Goal: Task Accomplishment & Management: Use online tool/utility

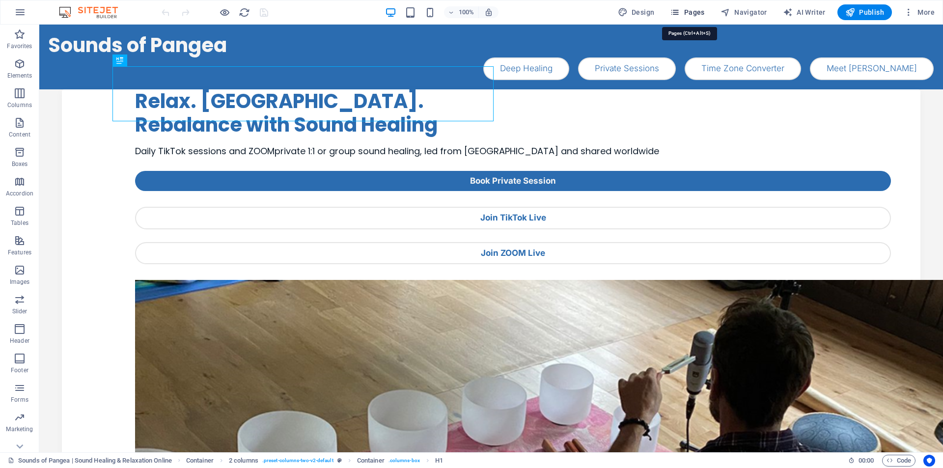
click at [694, 7] on button "Pages" at bounding box center [687, 12] width 42 height 16
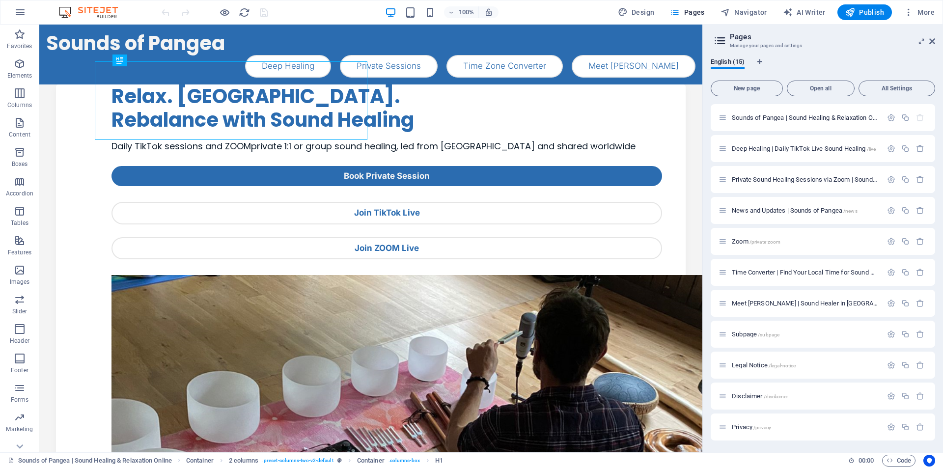
scroll to position [124, 0]
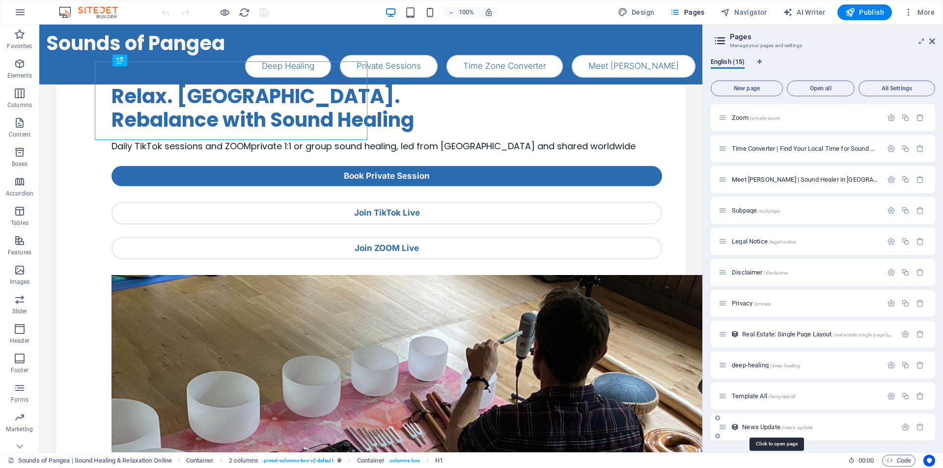
click at [750, 427] on span "News Update /news-update" at bounding box center [777, 426] width 70 height 7
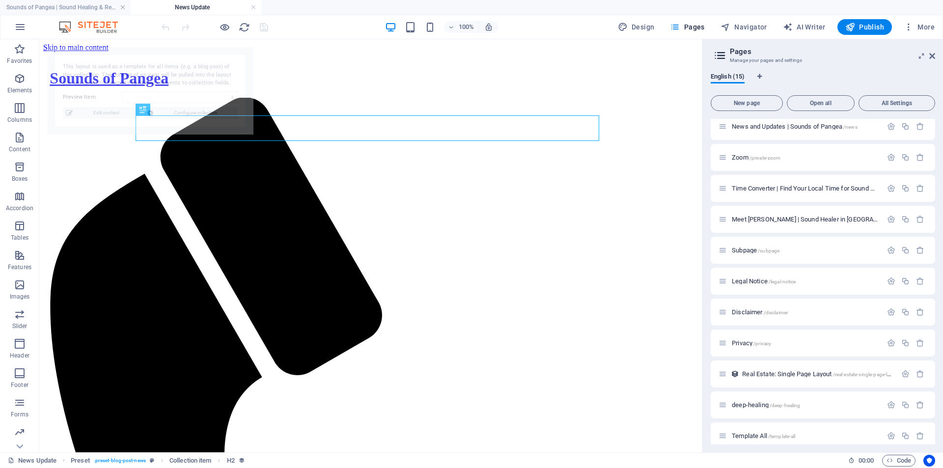
scroll to position [0, 0]
select select "68b5cc45ae8b3c9e23078cb1"
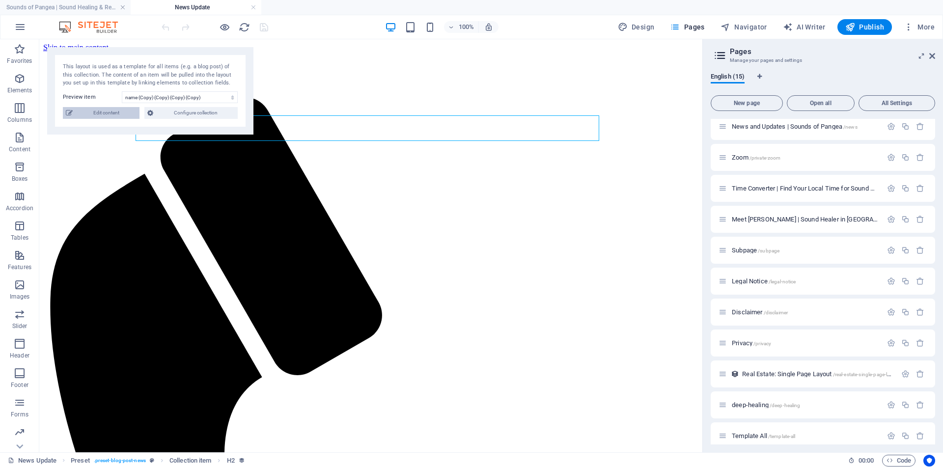
click at [93, 117] on span "Edit content" at bounding box center [106, 113] width 61 height 12
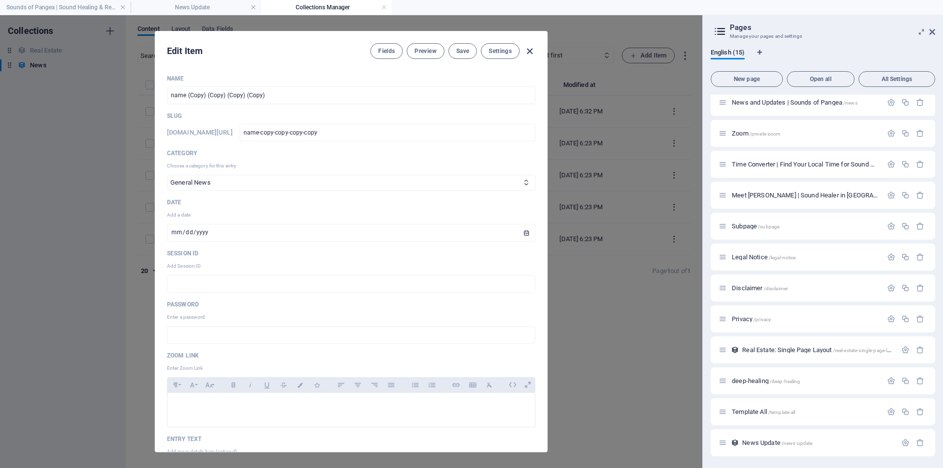
click at [529, 52] on icon "button" at bounding box center [529, 51] width 11 height 11
type input "name-copy-copy-copy-copy"
type input "[DATE]"
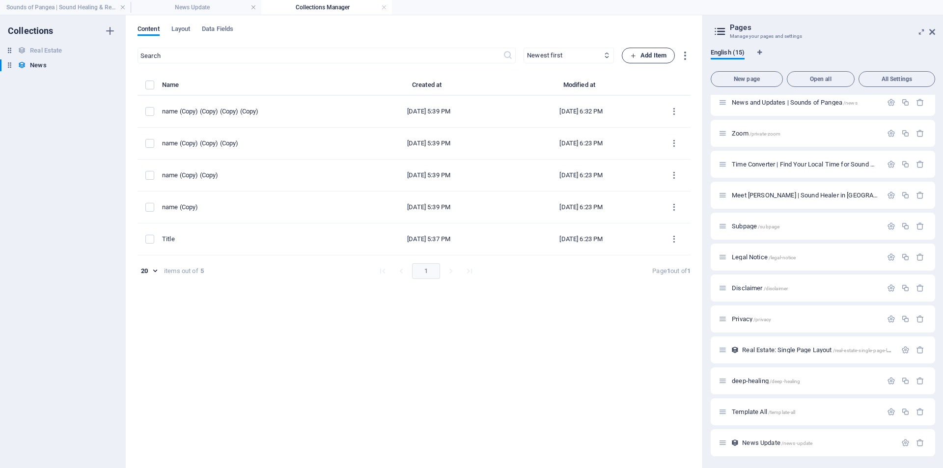
click at [640, 54] on span "Add Item" at bounding box center [648, 56] width 36 height 12
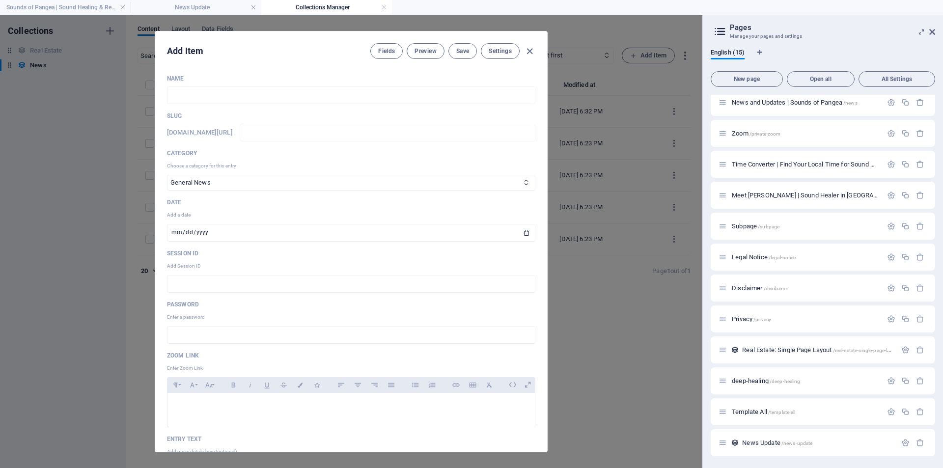
click at [224, 166] on p "Choose a category for this entry" at bounding box center [351, 166] width 368 height 10
drag, startPoint x: 547, startPoint y: 92, endPoint x: 543, endPoint y: 128, distance: 35.6
click at [543, 128] on div "Add Item Fields Preview Save Settings Name ​ Slug [DOMAIN_NAME][URL] ​ Category…" at bounding box center [351, 241] width 393 height 421
click at [529, 52] on icon "button" at bounding box center [529, 51] width 11 height 11
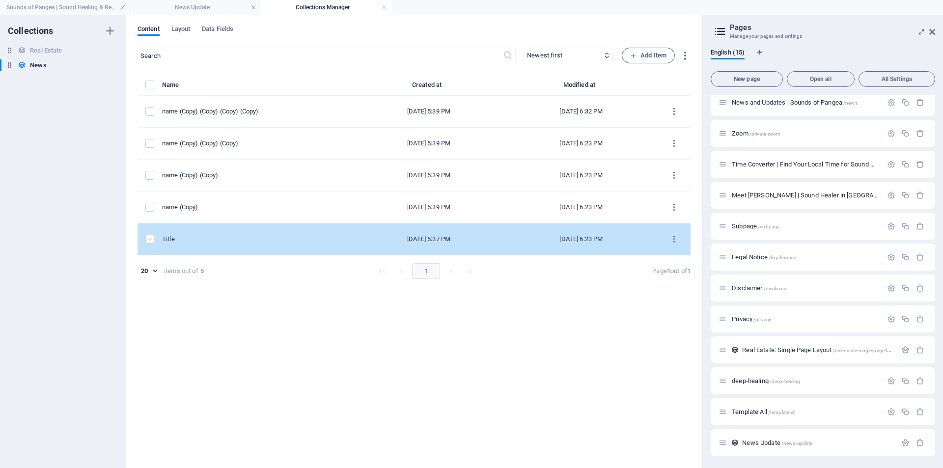
click at [148, 242] on label "items list" at bounding box center [149, 239] width 9 height 9
click at [0, 0] on input "items list" at bounding box center [0, 0] width 0 height 0
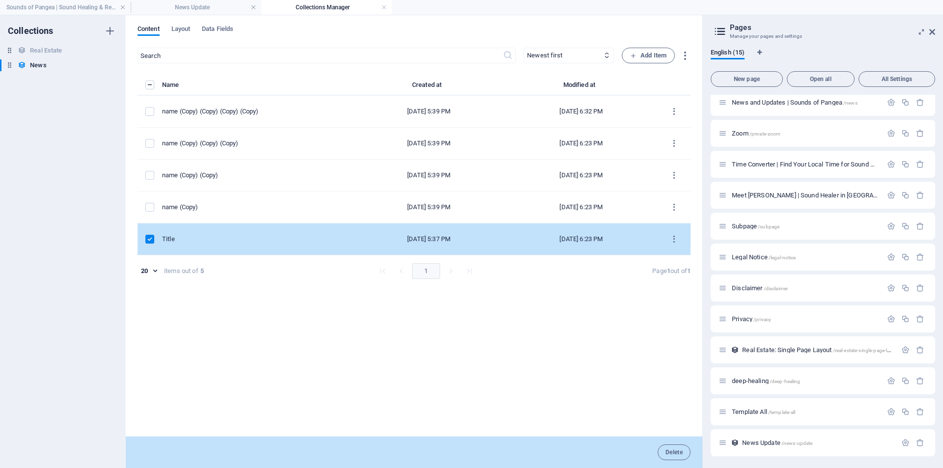
click at [148, 243] on label "items list" at bounding box center [149, 239] width 9 height 9
click at [0, 0] on input "items list" at bounding box center [0, 0] width 0 height 0
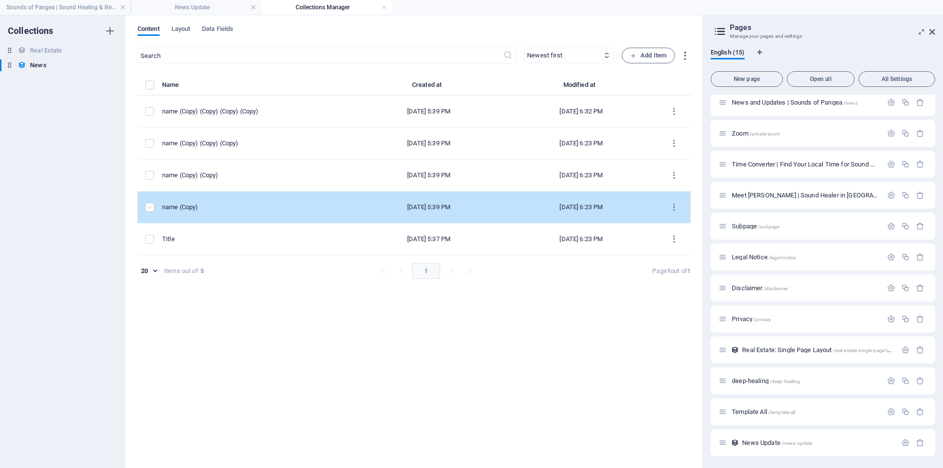
click at [148, 211] on label "items list" at bounding box center [149, 207] width 9 height 9
click at [0, 0] on input "items list" at bounding box center [0, 0] width 0 height 0
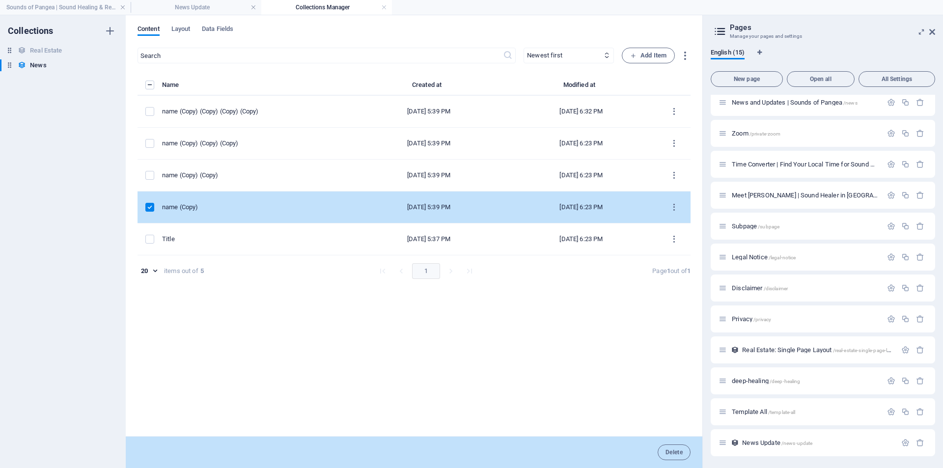
click at [148, 211] on label "items list" at bounding box center [149, 207] width 9 height 9
click at [0, 0] on input "items list" at bounding box center [0, 0] width 0 height 0
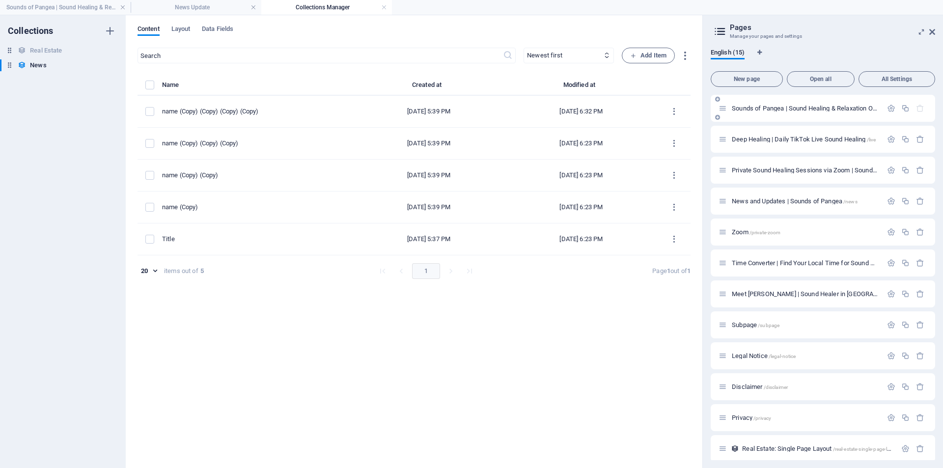
click at [764, 108] on span "Sounds of Pangea | Sound Healing & Relaxation Online /" at bounding box center [810, 108] width 157 height 7
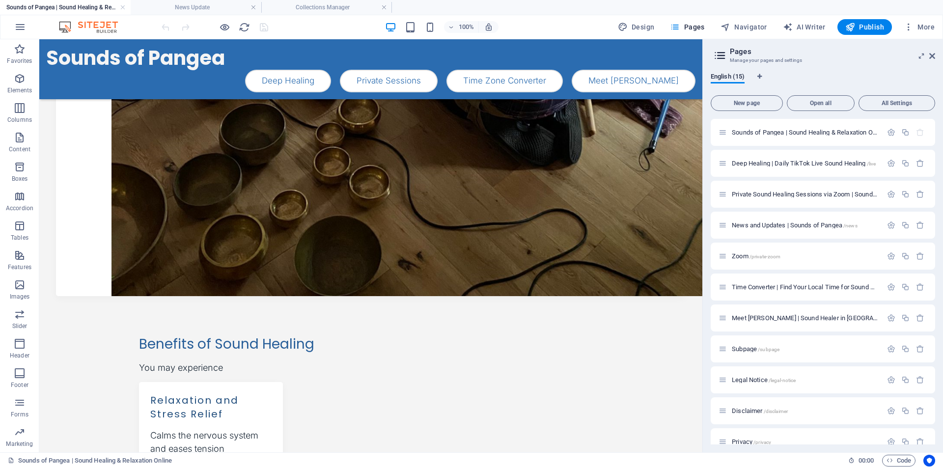
scroll to position [475, 0]
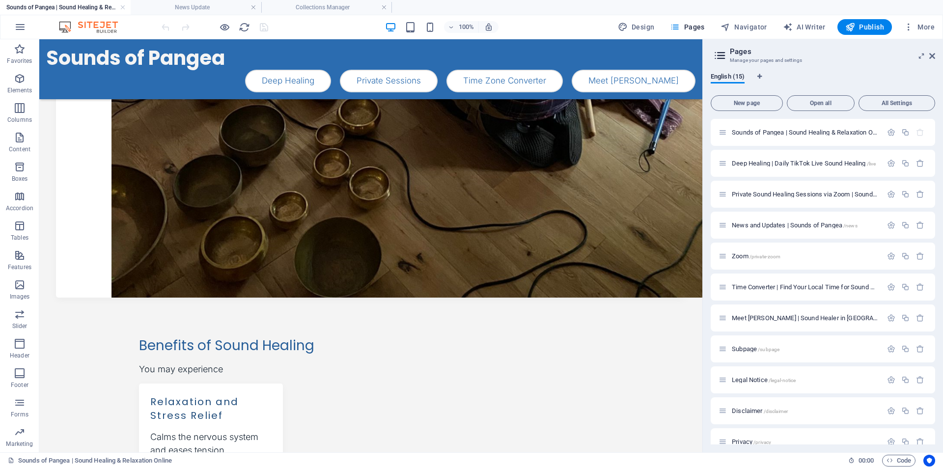
drag, startPoint x: 698, startPoint y: 336, endPoint x: 744, endPoint y: 287, distance: 67.1
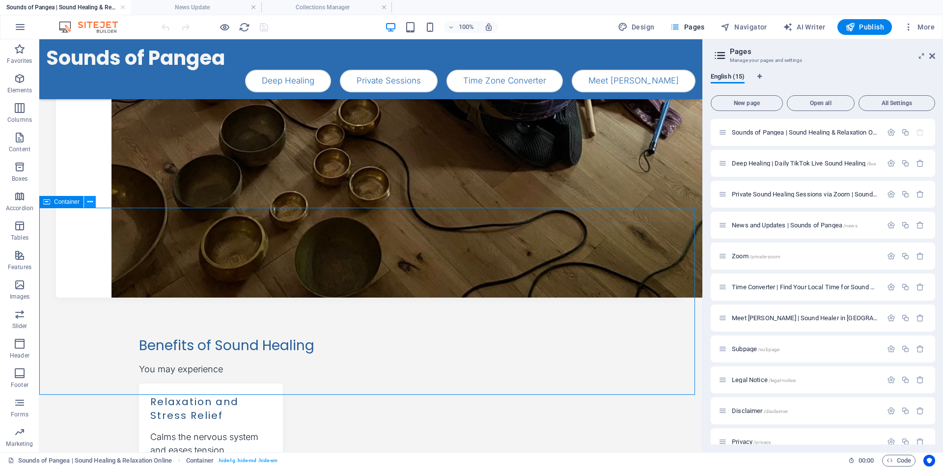
click at [89, 202] on icon at bounding box center [89, 202] width 5 height 10
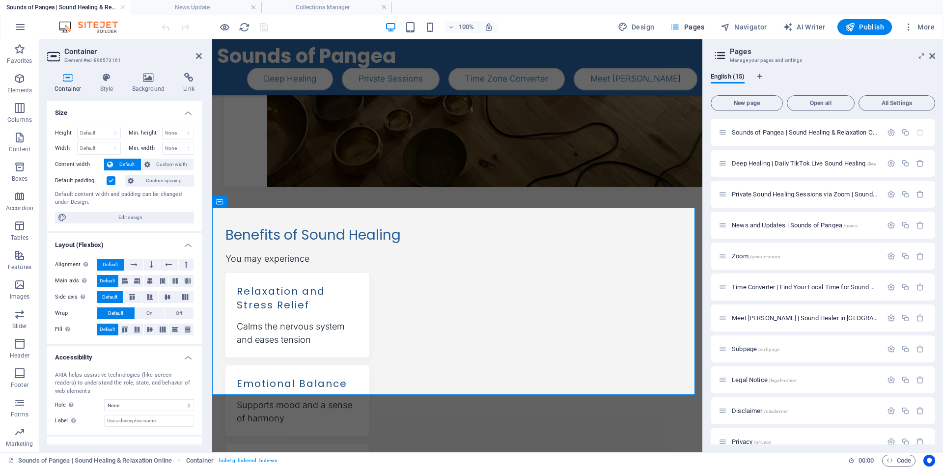
scroll to position [465, 0]
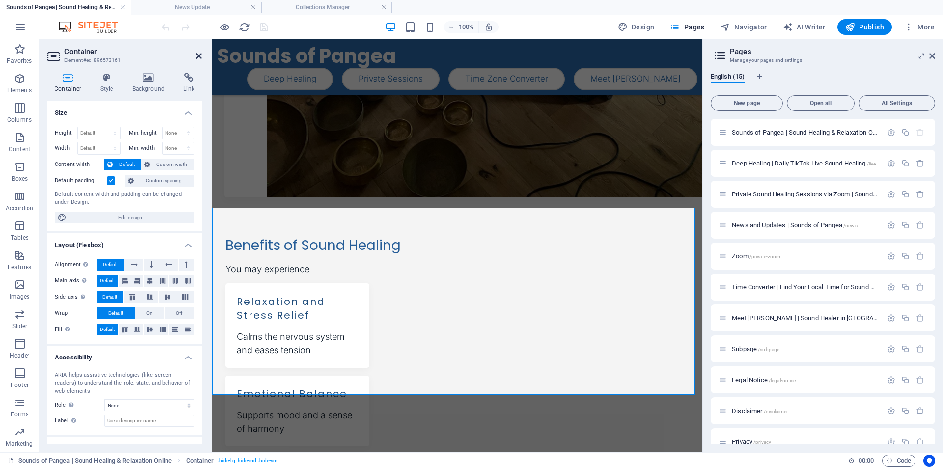
drag, startPoint x: 198, startPoint y: 56, endPoint x: 157, endPoint y: 18, distance: 56.0
click at [198, 56] on icon at bounding box center [199, 56] width 6 height 8
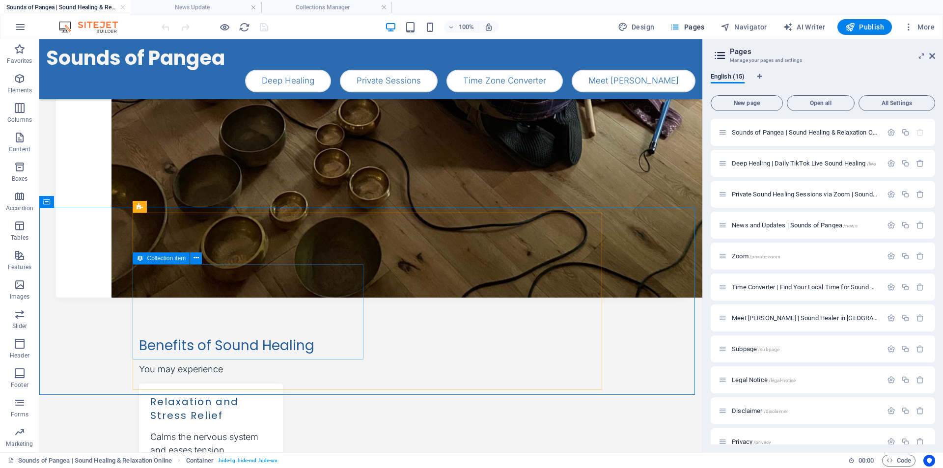
click at [168, 261] on span "Collection item" at bounding box center [166, 258] width 39 height 6
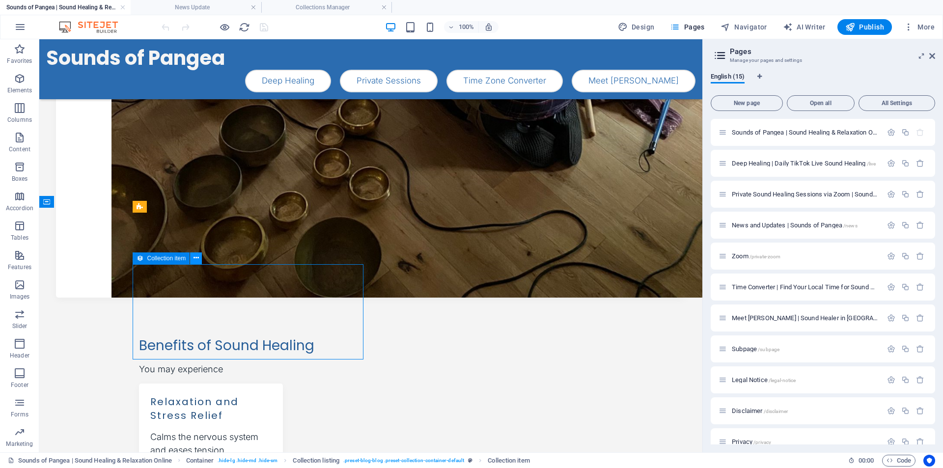
click at [191, 261] on button at bounding box center [196, 258] width 12 height 12
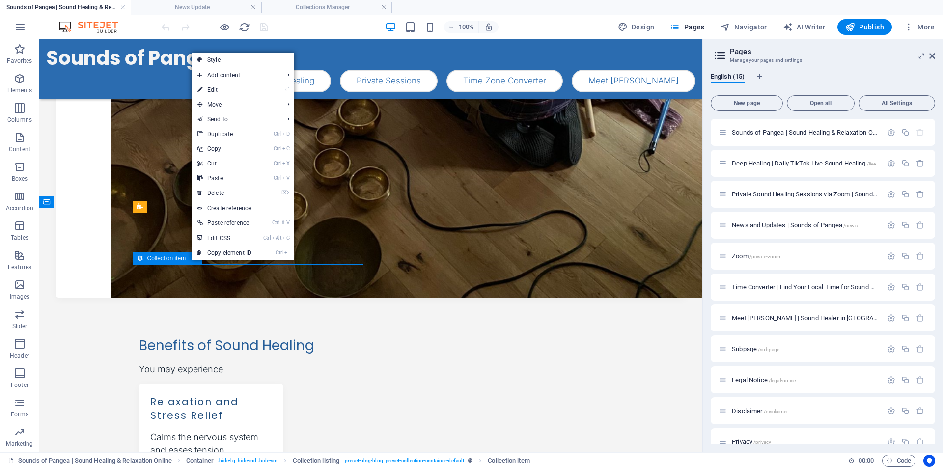
click at [171, 259] on span "Collection item" at bounding box center [166, 258] width 39 height 6
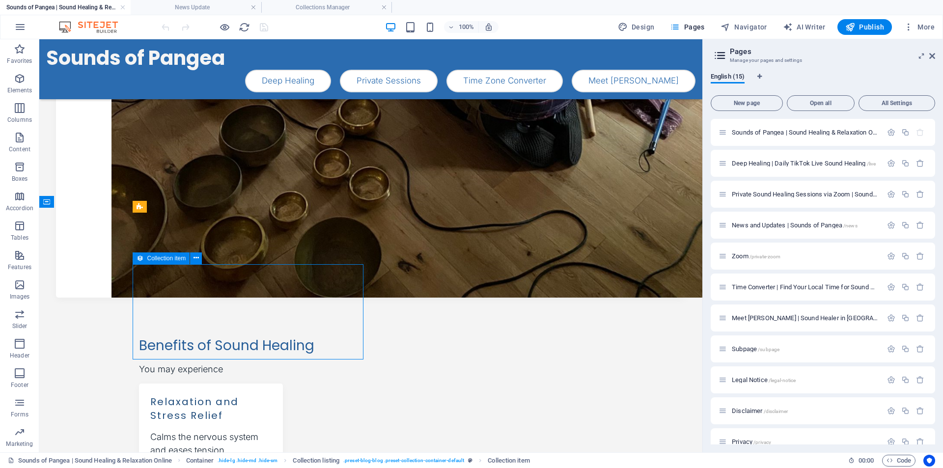
click at [171, 259] on span "Collection item" at bounding box center [166, 258] width 39 height 6
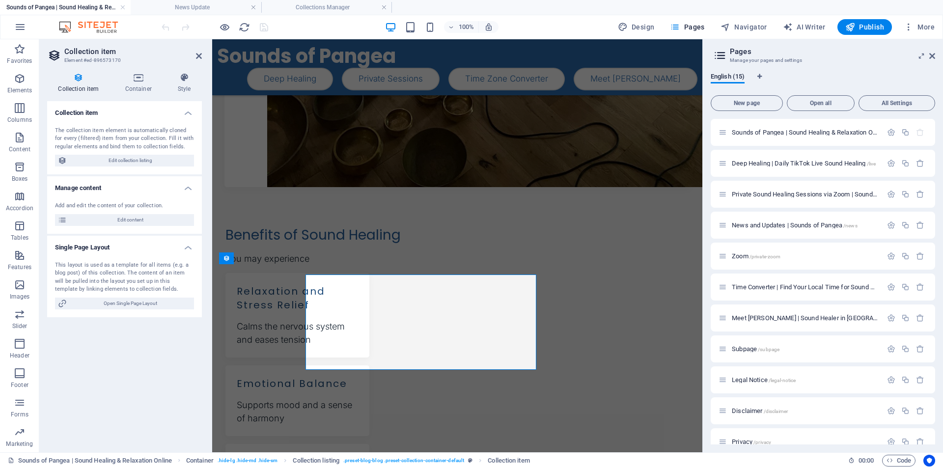
scroll to position [465, 0]
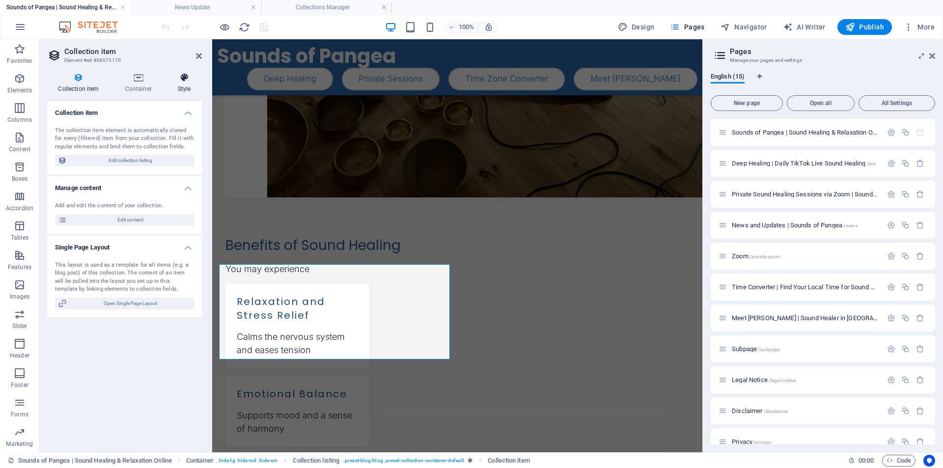
click at [186, 85] on h4 "Style" at bounding box center [183, 83] width 35 height 21
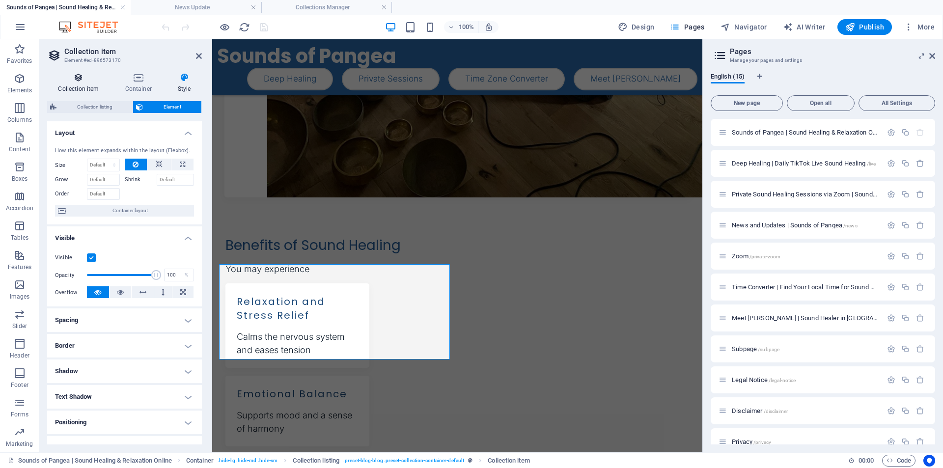
click at [78, 88] on h4 "Collection item" at bounding box center [80, 83] width 67 height 21
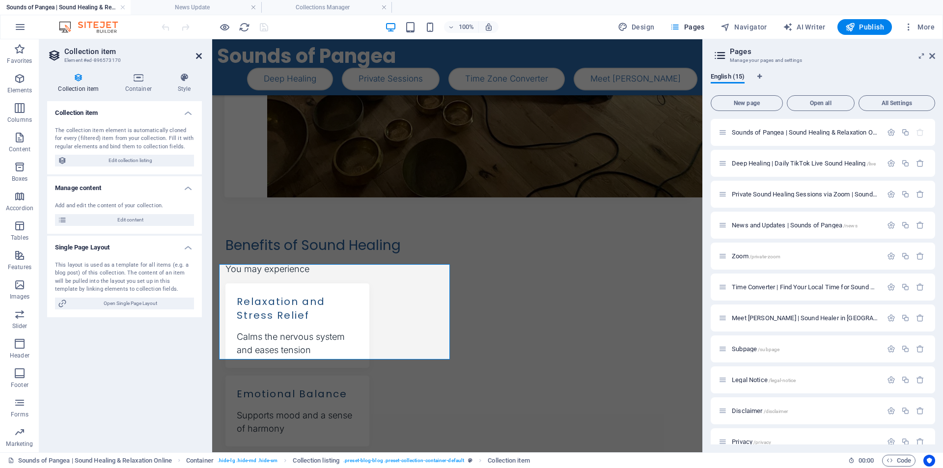
click at [197, 56] on icon at bounding box center [199, 56] width 6 height 8
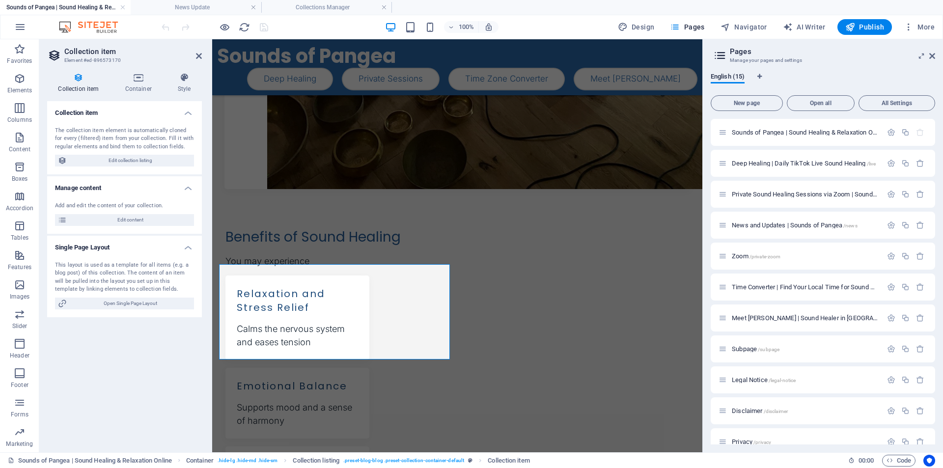
scroll to position [475, 0]
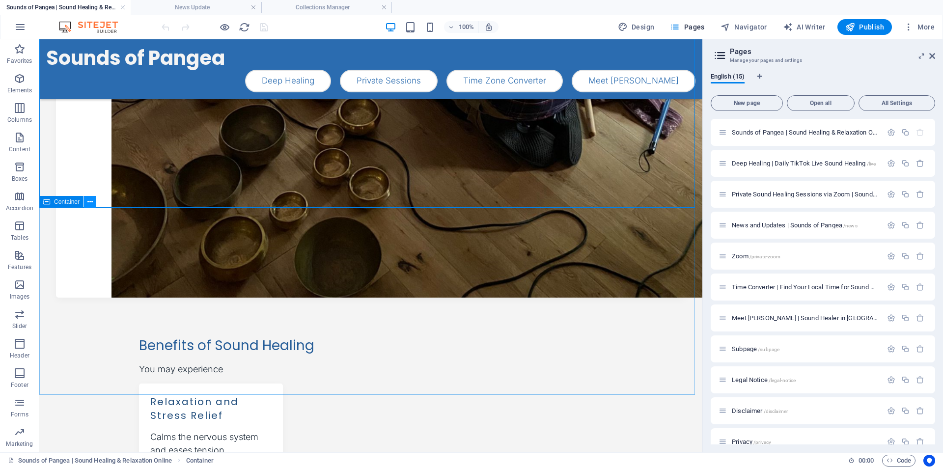
click at [91, 201] on icon at bounding box center [89, 202] width 5 height 10
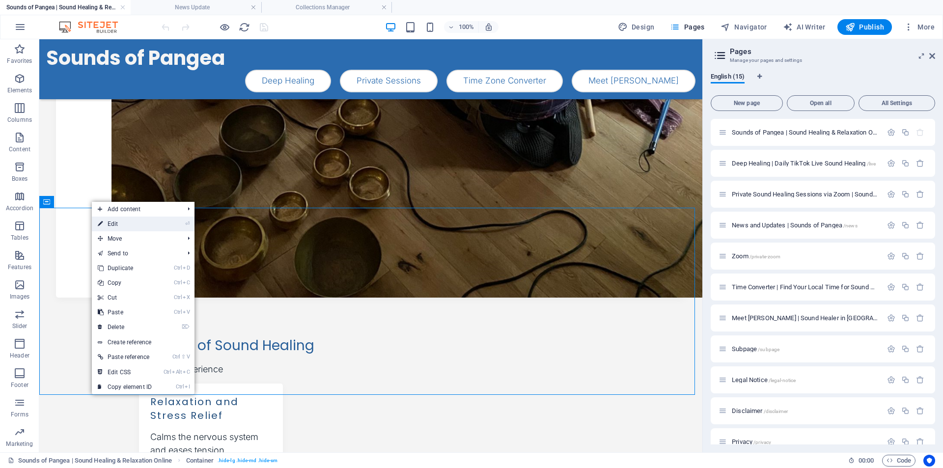
click at [121, 223] on link "⏎ Edit" at bounding box center [125, 224] width 66 height 15
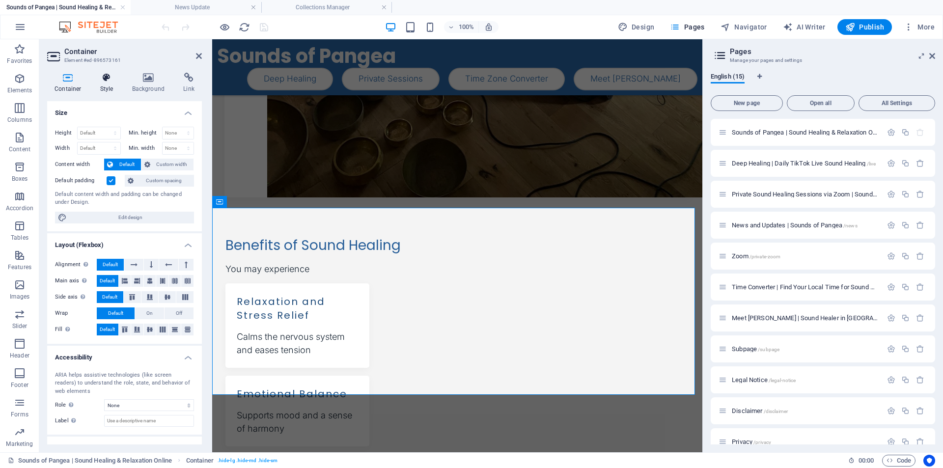
click at [107, 87] on h4 "Style" at bounding box center [109, 83] width 32 height 21
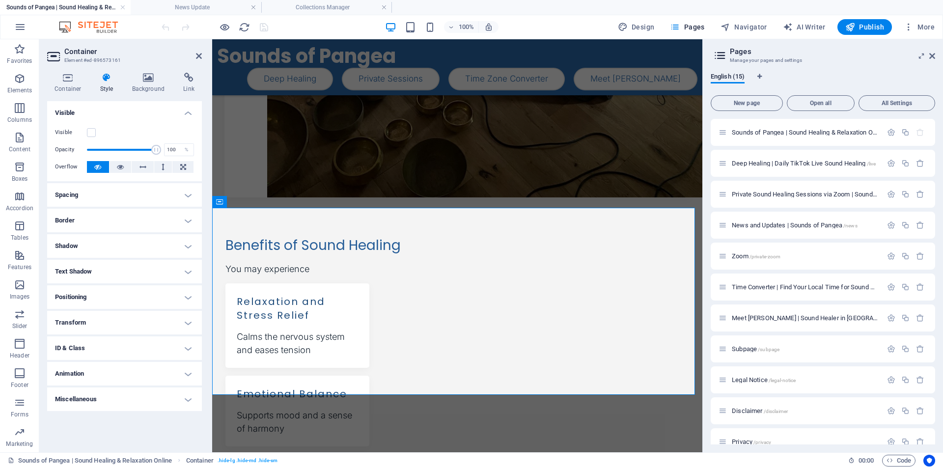
click at [191, 113] on h4 "Visible" at bounding box center [124, 110] width 155 height 18
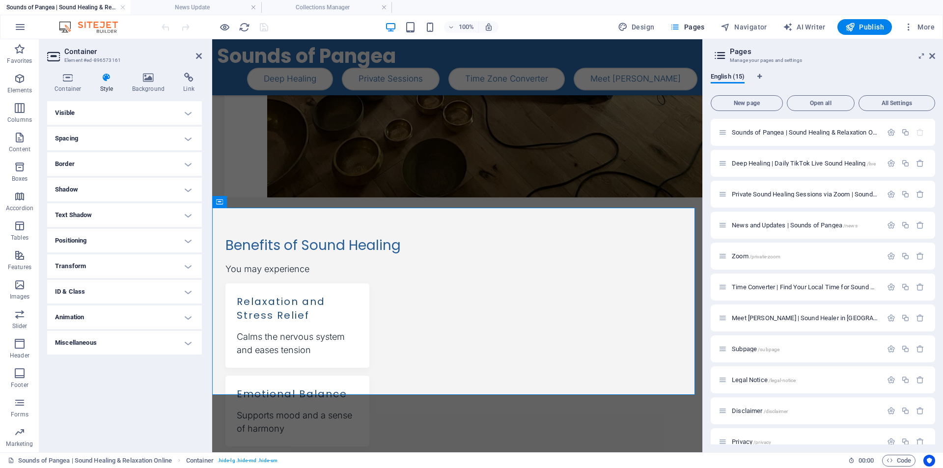
click at [191, 113] on h4 "Visible" at bounding box center [124, 113] width 155 height 24
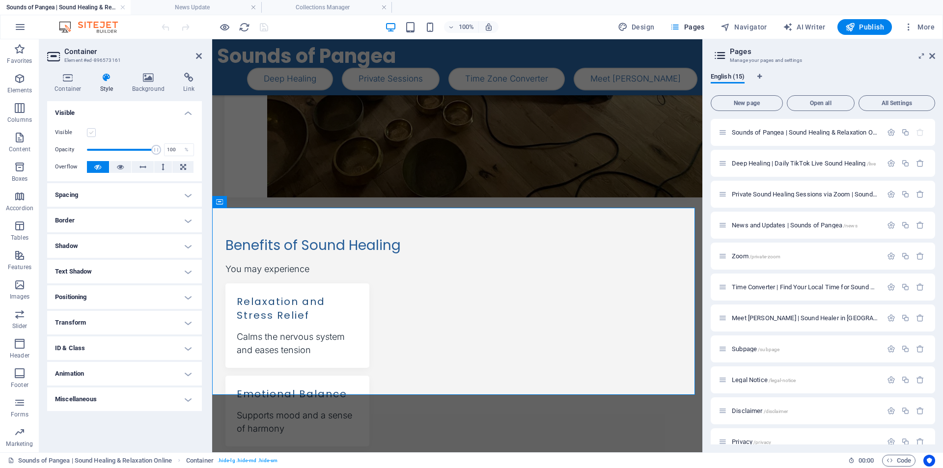
click at [90, 135] on label at bounding box center [91, 132] width 9 height 9
click at [0, 0] on input "Visible" at bounding box center [0, 0] width 0 height 0
click at [90, 135] on label at bounding box center [91, 132] width 9 height 9
click at [0, 0] on input "Visible" at bounding box center [0, 0] width 0 height 0
click at [89, 134] on label at bounding box center [91, 132] width 9 height 9
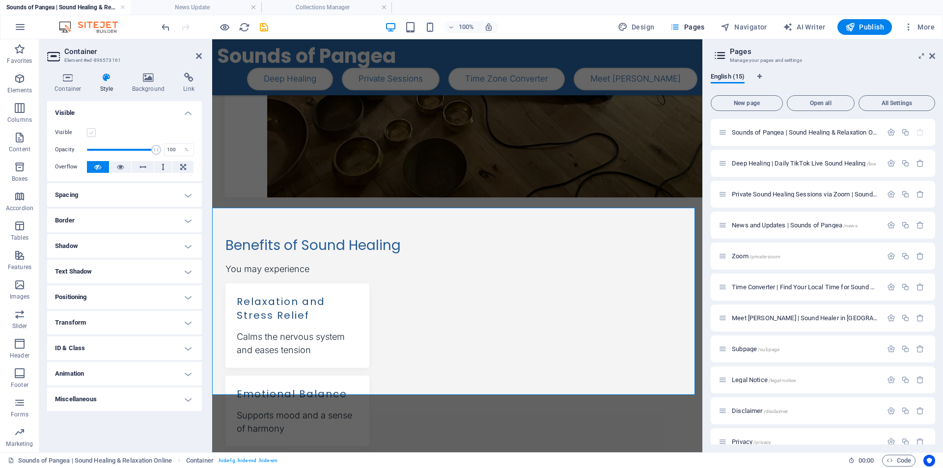
click at [0, 0] on input "Visible" at bounding box center [0, 0] width 0 height 0
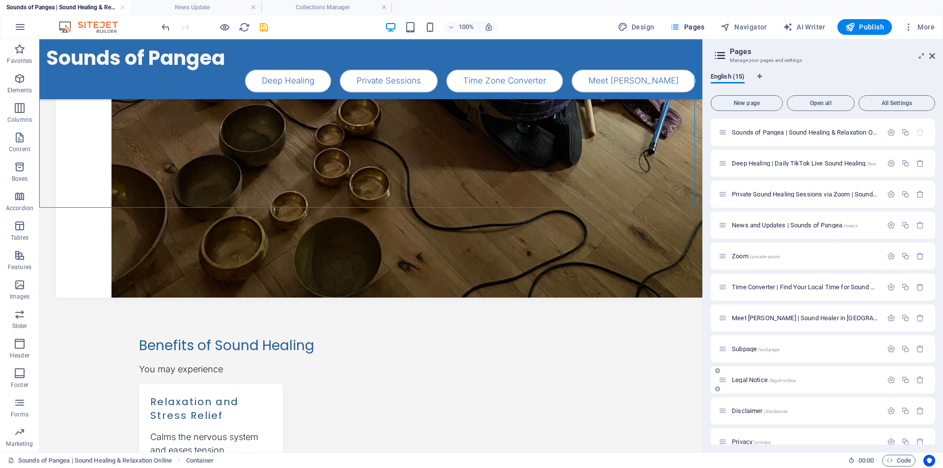
scroll to position [138, 0]
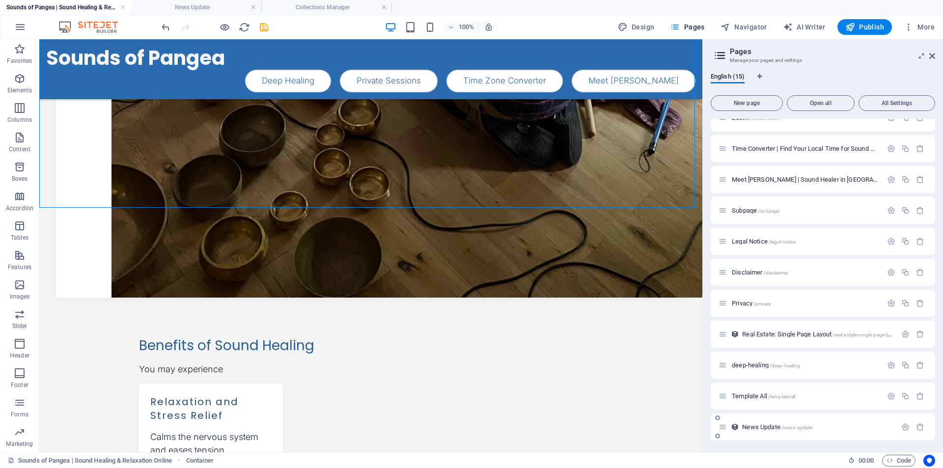
click at [771, 426] on span "News Update /news-update" at bounding box center [777, 426] width 70 height 7
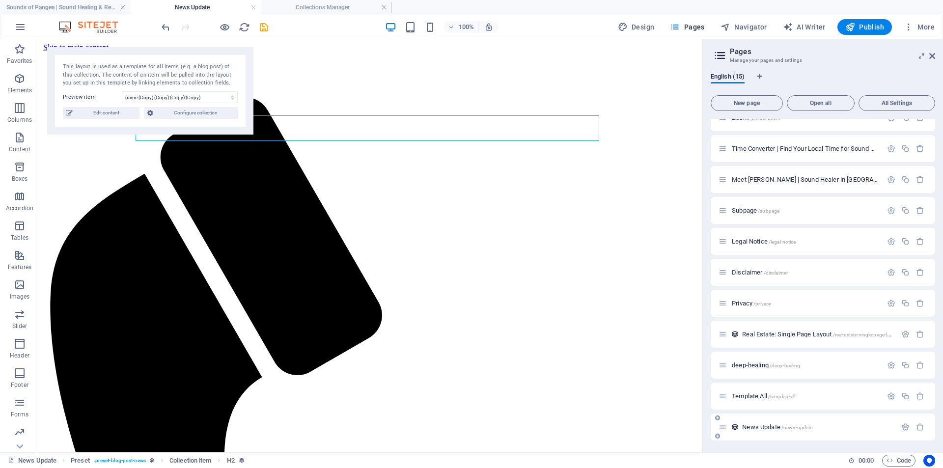
scroll to position [0, 0]
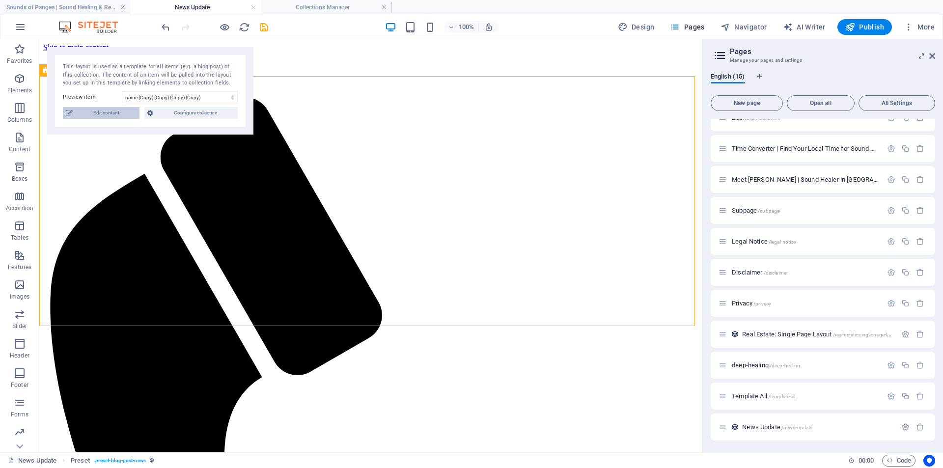
click at [101, 114] on span "Edit content" at bounding box center [106, 113] width 61 height 12
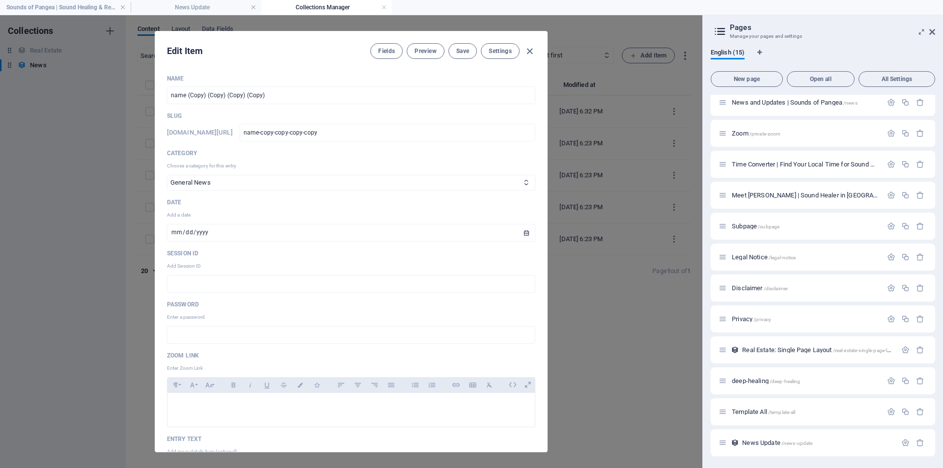
scroll to position [99, 0]
click at [531, 51] on icon "button" at bounding box center [529, 51] width 11 height 11
type input "[DATE]"
type input "name-copy-copy-copy-copy"
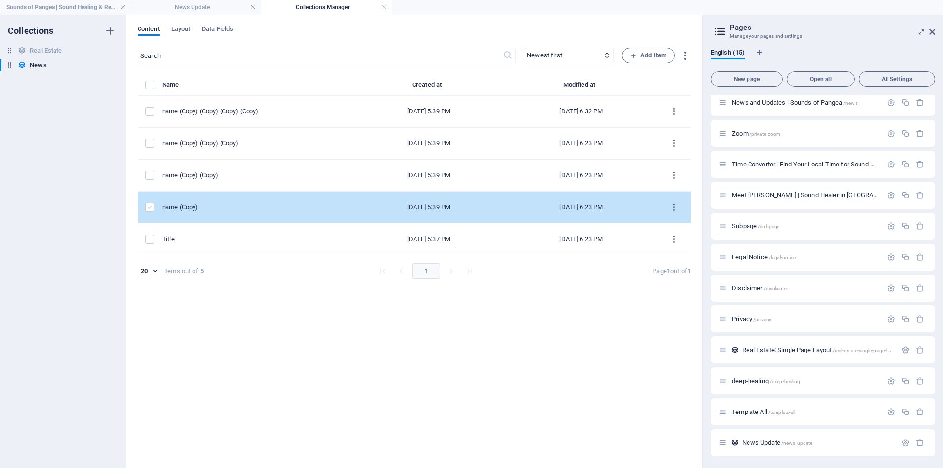
click at [150, 207] on label "items list" at bounding box center [149, 207] width 9 height 9
click at [0, 0] on input "items list" at bounding box center [0, 0] width 0 height 0
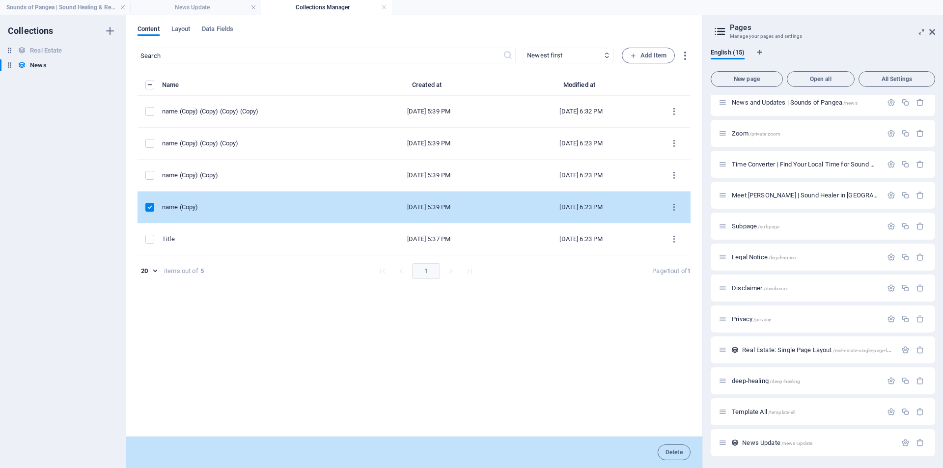
click at [150, 207] on label "items list" at bounding box center [149, 207] width 9 height 9
click at [0, 0] on input "items list" at bounding box center [0, 0] width 0 height 0
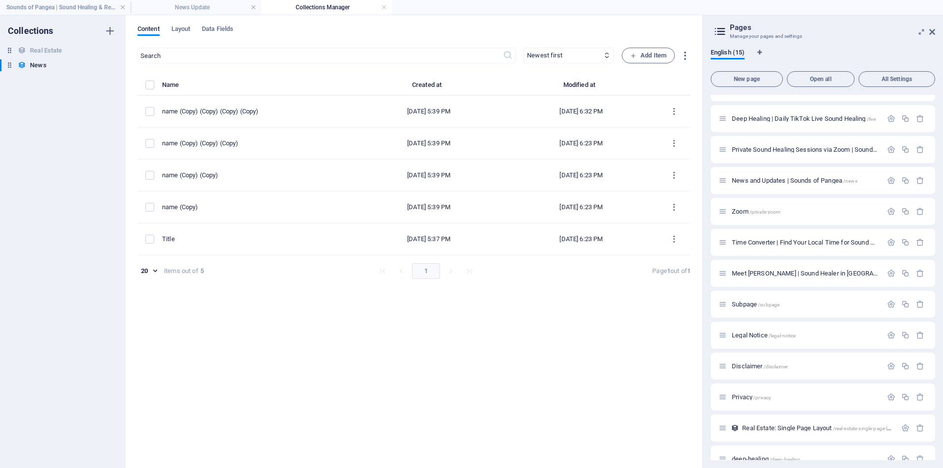
scroll to position [0, 0]
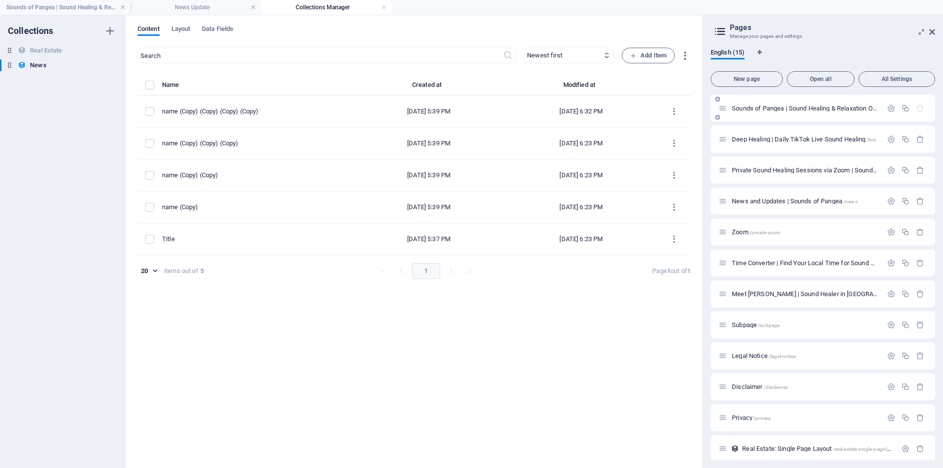
click at [755, 108] on span "Sounds of Pangea | Sound Healing & Relaxation Online /" at bounding box center [810, 108] width 157 height 7
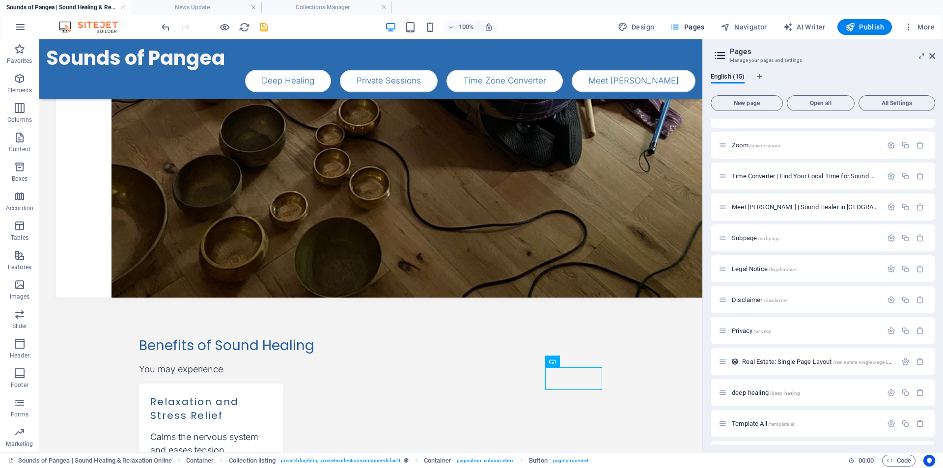
scroll to position [138, 0]
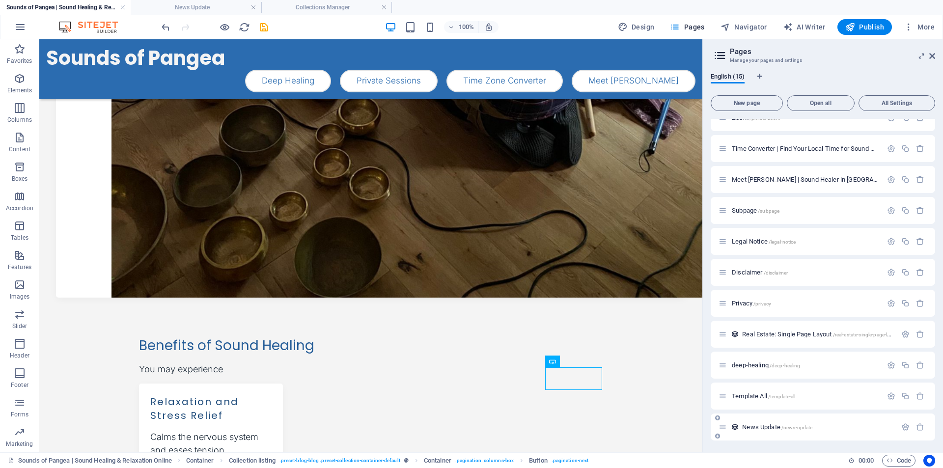
click at [762, 424] on span "News Update /news-update" at bounding box center [777, 426] width 70 height 7
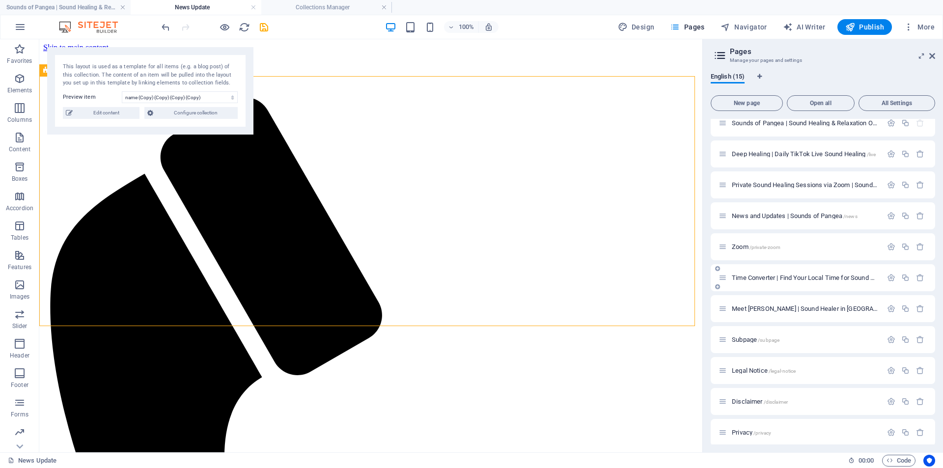
scroll to position [0, 0]
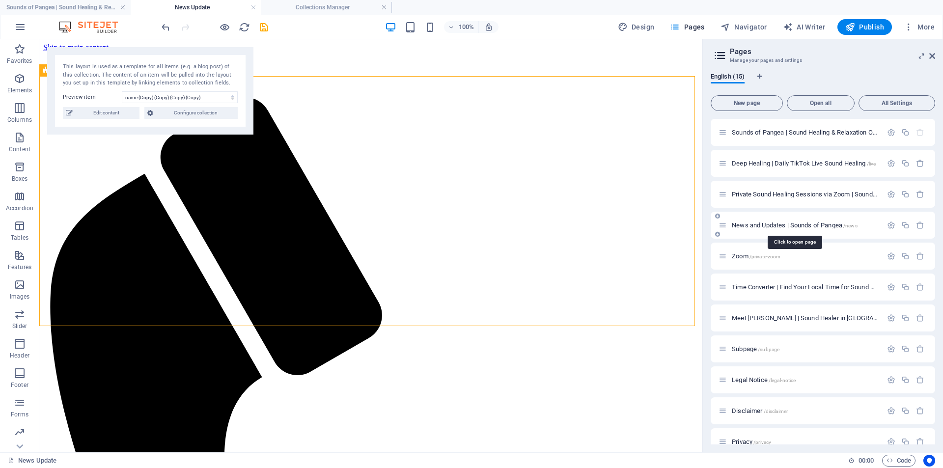
click at [757, 225] on span "News and Updates | Sounds of Pangea /news" at bounding box center [795, 224] width 126 height 7
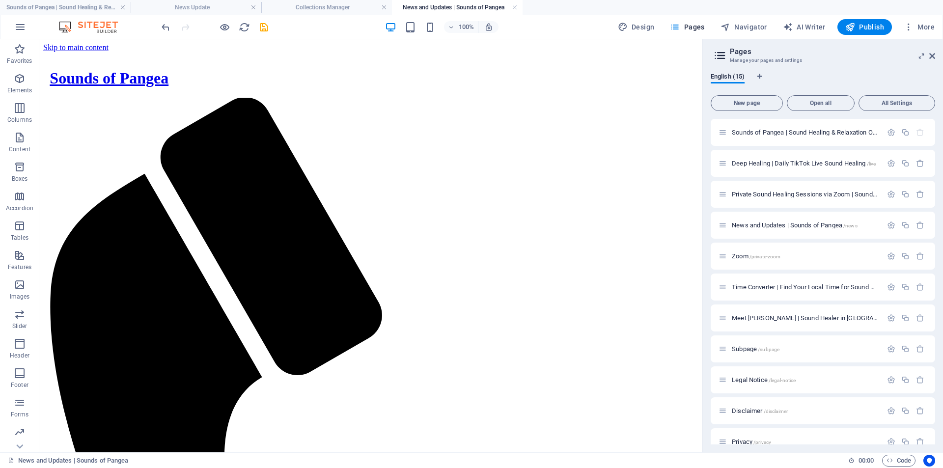
drag, startPoint x: 698, startPoint y: 111, endPoint x: 742, endPoint y: 153, distance: 60.8
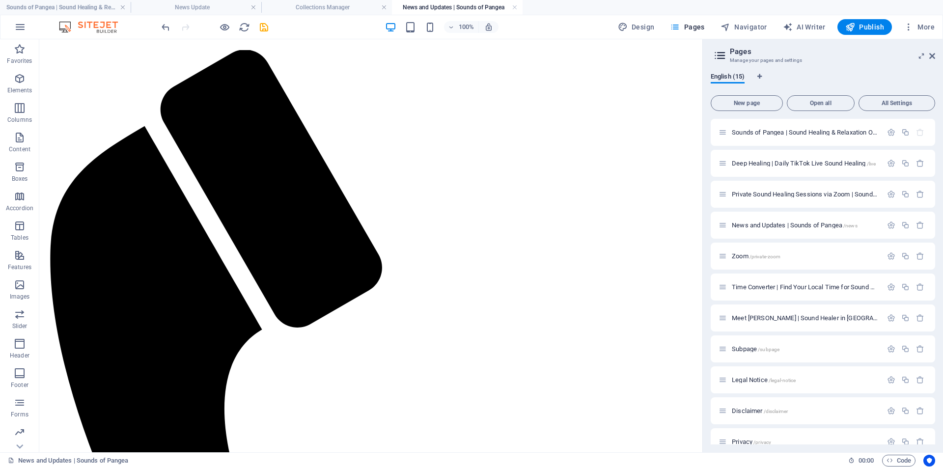
scroll to position [40, 0]
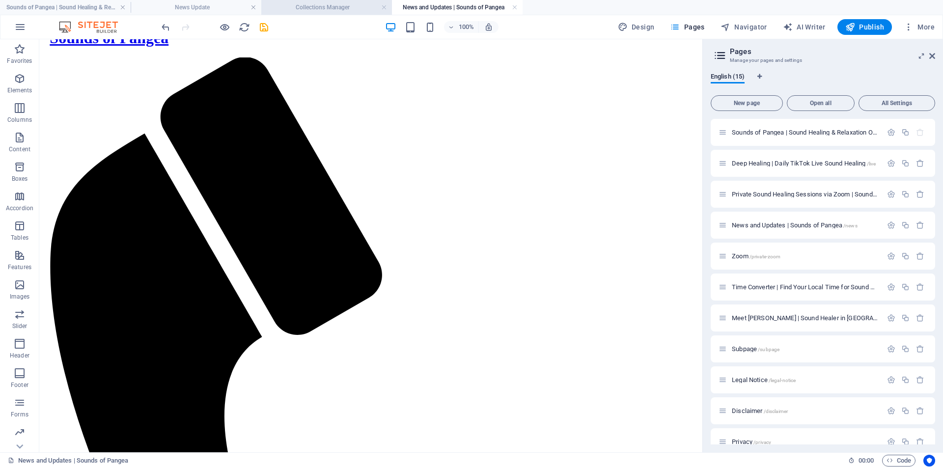
click at [320, 6] on h4 "Collections Manager" at bounding box center [326, 7] width 131 height 11
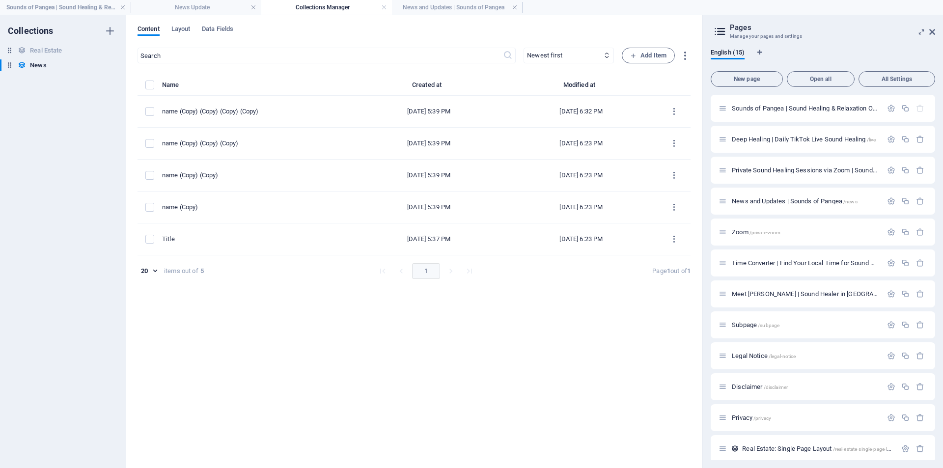
scroll to position [0, 0]
click at [645, 57] on span "Add Item" at bounding box center [648, 56] width 36 height 12
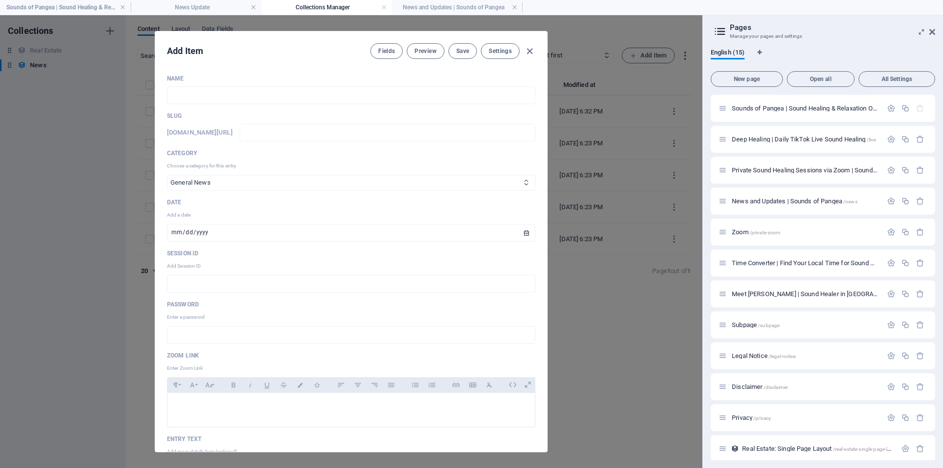
click at [229, 187] on select "General News Free Session Winners Subscribers" at bounding box center [351, 183] width 368 height 16
click at [499, 55] on button "Settings" at bounding box center [500, 51] width 39 height 16
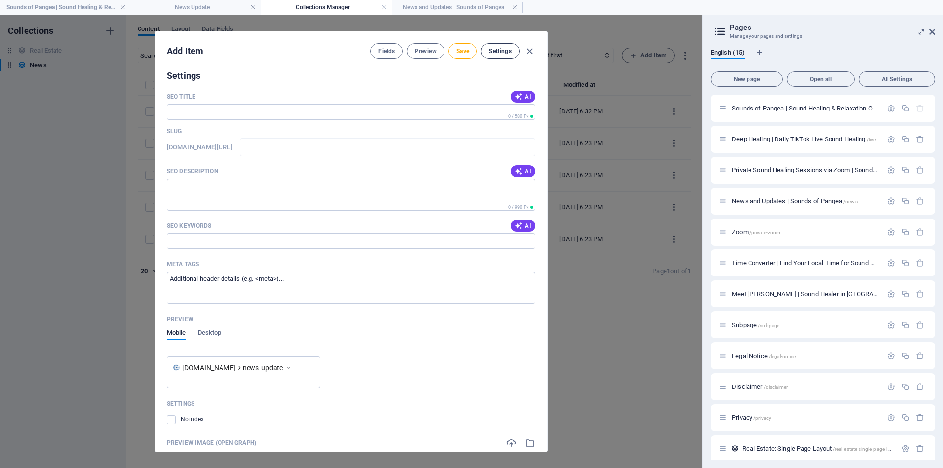
scroll to position [504, 0]
click at [500, 52] on span "Settings" at bounding box center [500, 51] width 23 height 8
click at [498, 48] on span "Settings" at bounding box center [500, 51] width 23 height 8
click at [387, 48] on span "Fields" at bounding box center [386, 51] width 17 height 8
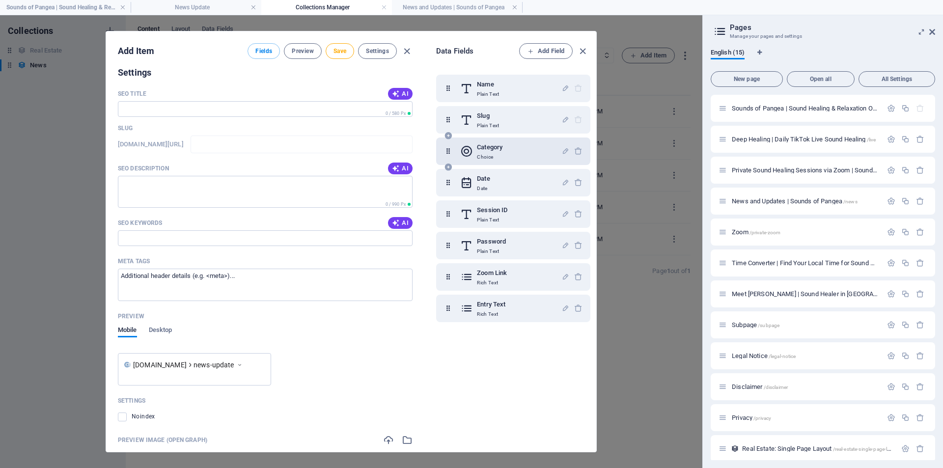
click at [492, 152] on h6 "Category" at bounding box center [490, 147] width 26 height 12
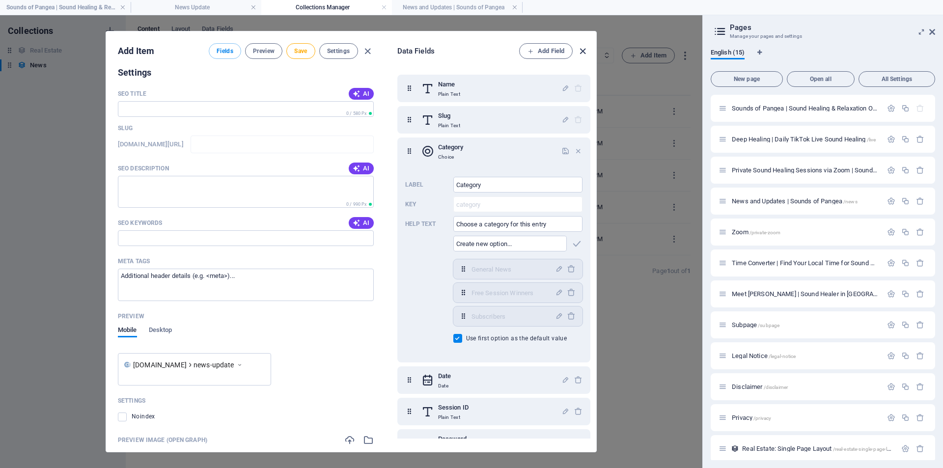
click at [582, 51] on icon "button" at bounding box center [582, 51] width 11 height 11
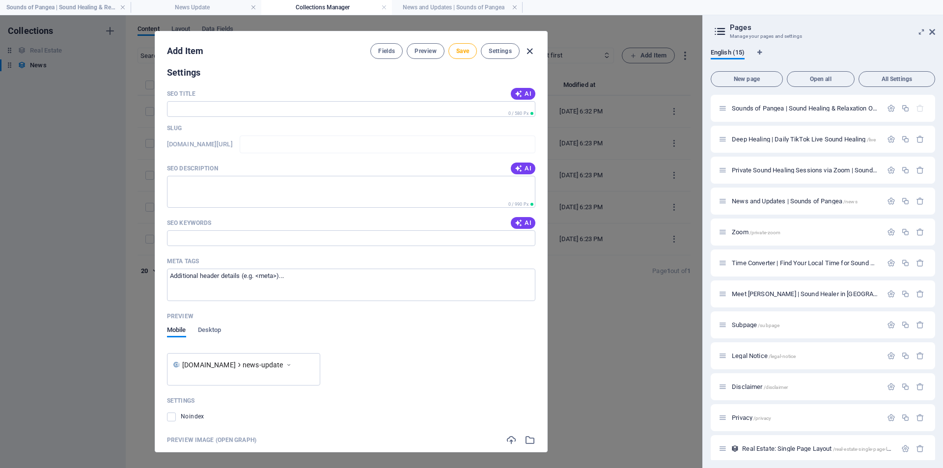
click at [529, 51] on icon "button" at bounding box center [529, 51] width 11 height 11
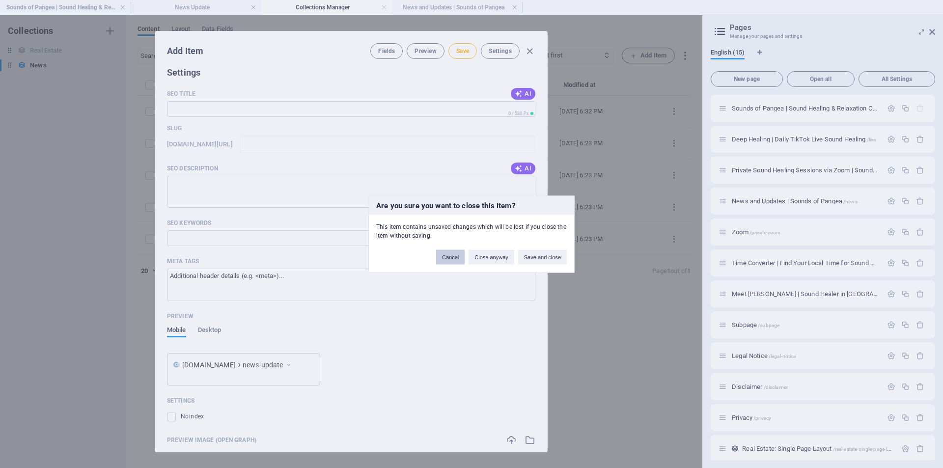
click at [454, 260] on button "Cancel" at bounding box center [450, 256] width 28 height 15
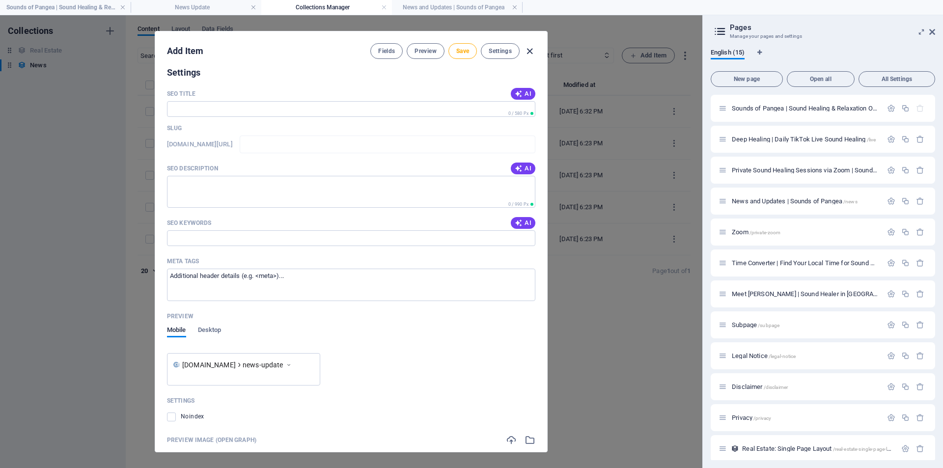
click at [531, 53] on icon "button" at bounding box center [529, 51] width 11 height 11
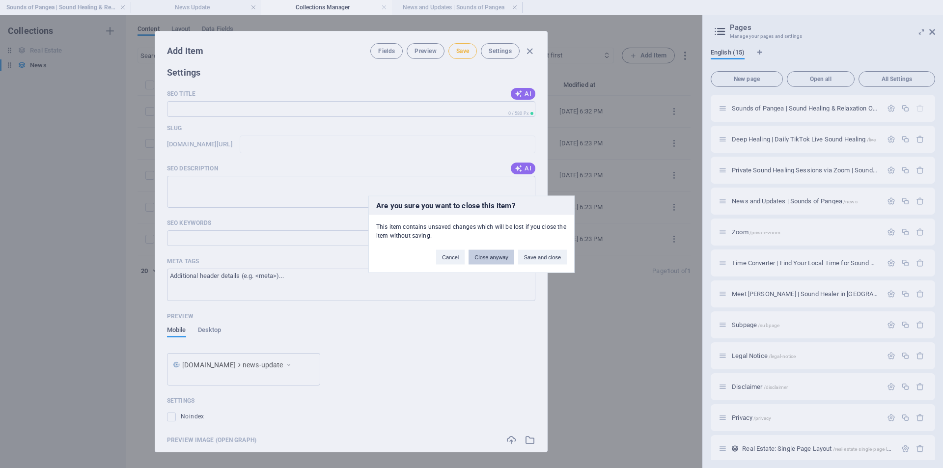
click at [483, 260] on button "Close anyway" at bounding box center [491, 256] width 45 height 15
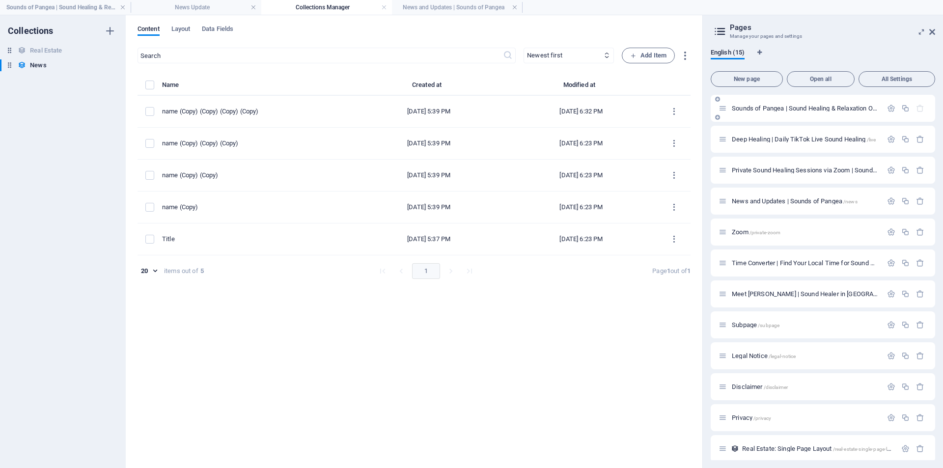
click at [753, 103] on div "Sounds of Pangea | Sound Healing & Relaxation Online /" at bounding box center [801, 108] width 164 height 11
click at [748, 110] on span "Sounds of Pangea | Sound Healing & Relaxation Online /" at bounding box center [810, 108] width 157 height 7
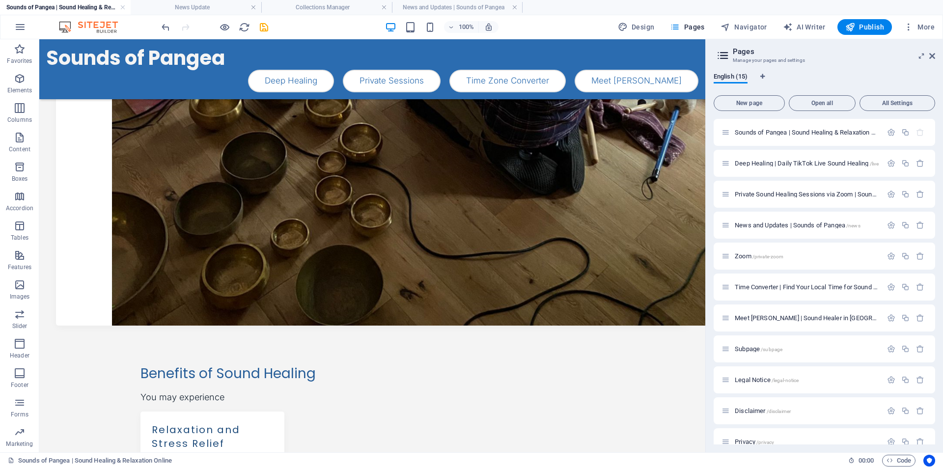
scroll to position [450, 0]
drag, startPoint x: 704, startPoint y: 212, endPoint x: 450, endPoint y: 186, distance: 255.3
click at [704, 212] on div "Sounds of Pangea | Sound Healing & Relaxation Online News Update Collections Ma…" at bounding box center [471, 245] width 943 height 413
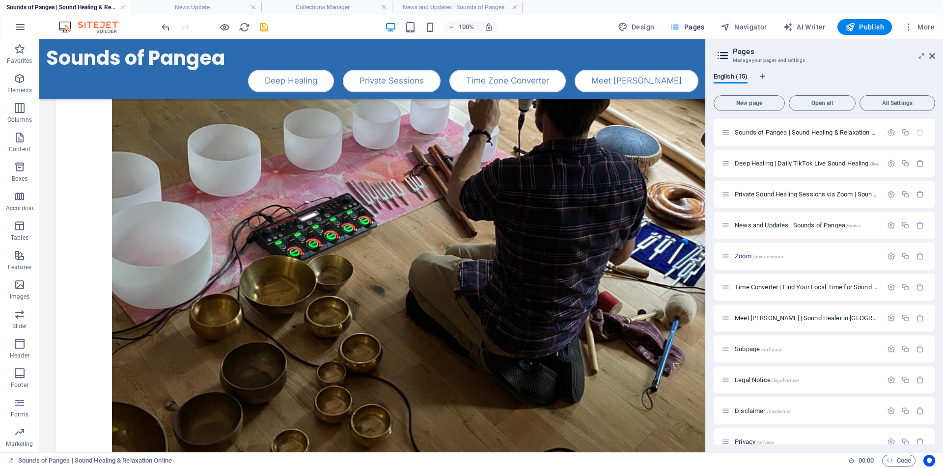
scroll to position [236, 0]
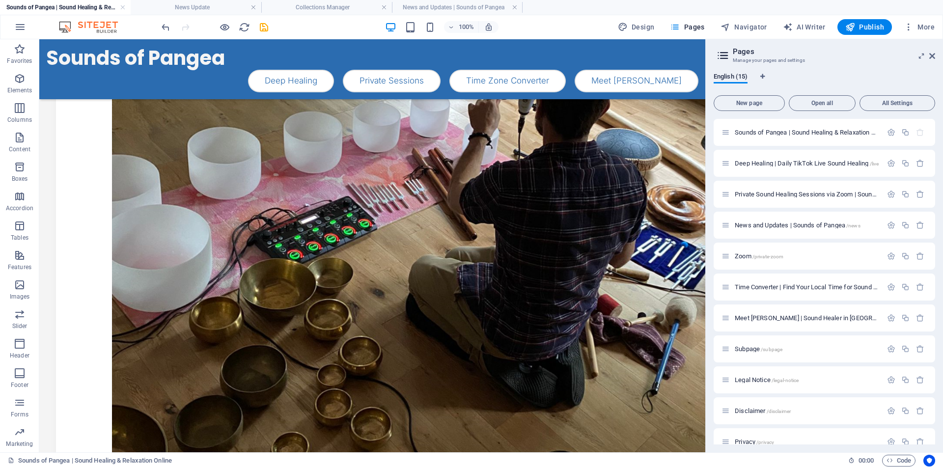
drag, startPoint x: 702, startPoint y: 190, endPoint x: 749, endPoint y: 258, distance: 83.2
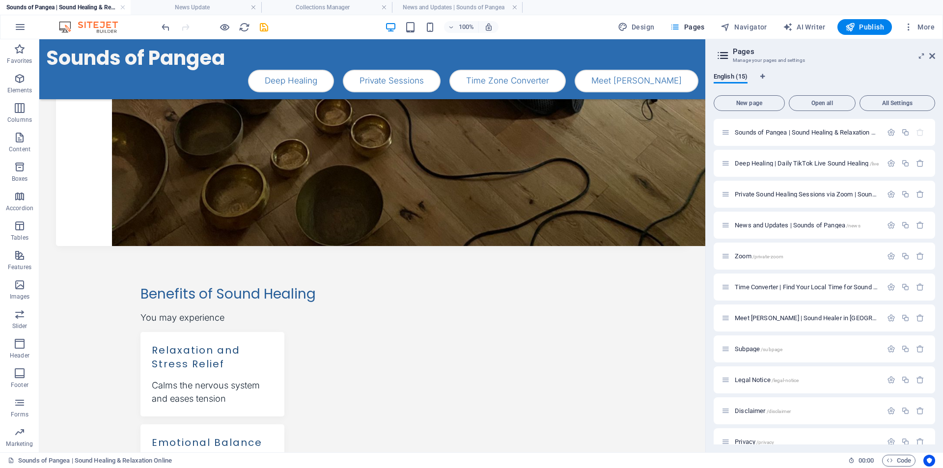
scroll to position [532, 0]
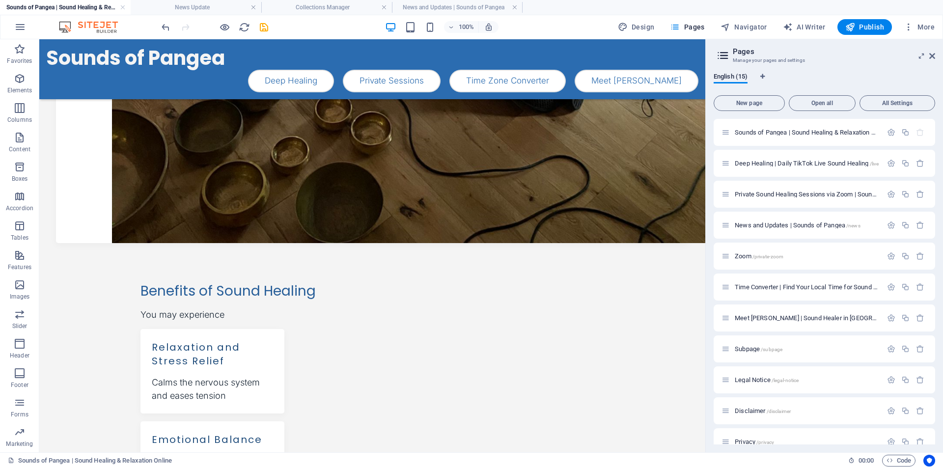
drag, startPoint x: 701, startPoint y: 183, endPoint x: 752, endPoint y: 325, distance: 150.7
click at [89, 149] on icon at bounding box center [89, 146] width 5 height 10
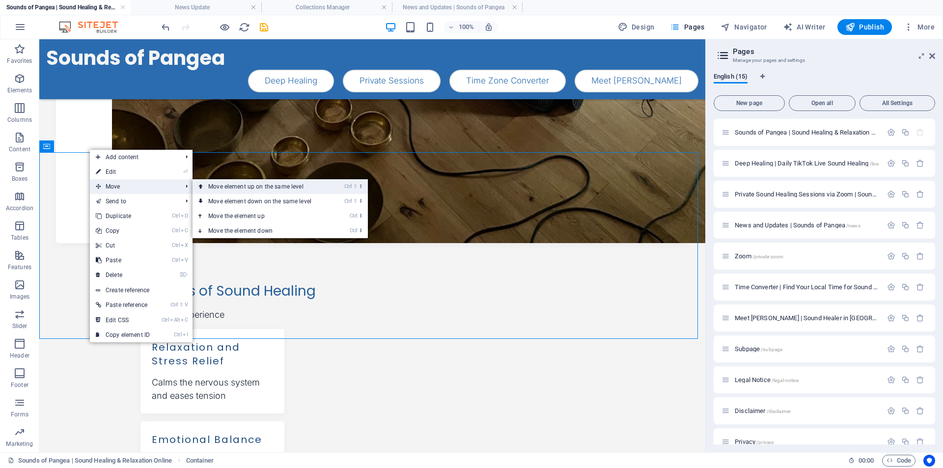
click at [223, 188] on link "Ctrl ⇧ ⬆ Move element up on the same level" at bounding box center [262, 186] width 138 height 15
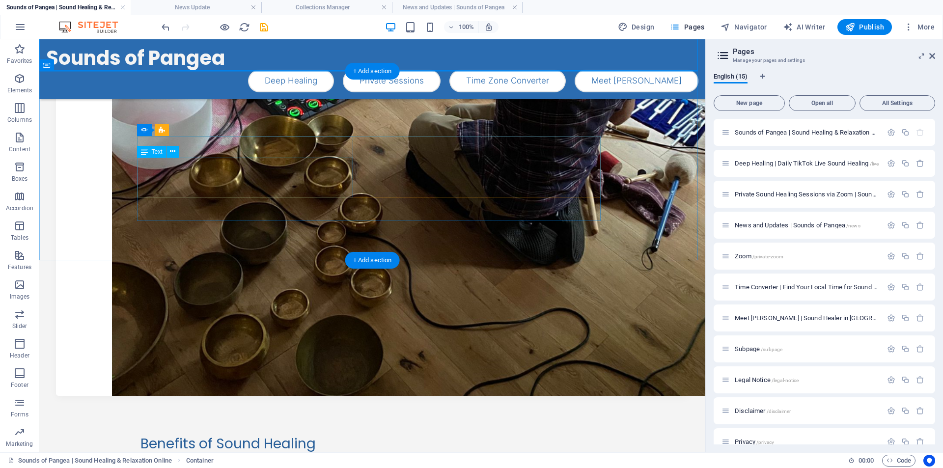
scroll to position [342, 0]
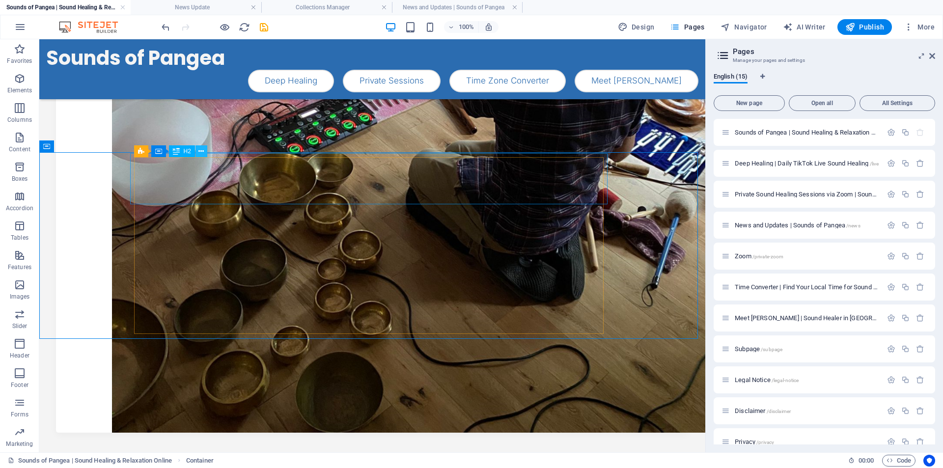
click at [202, 153] on icon at bounding box center [200, 151] width 5 height 10
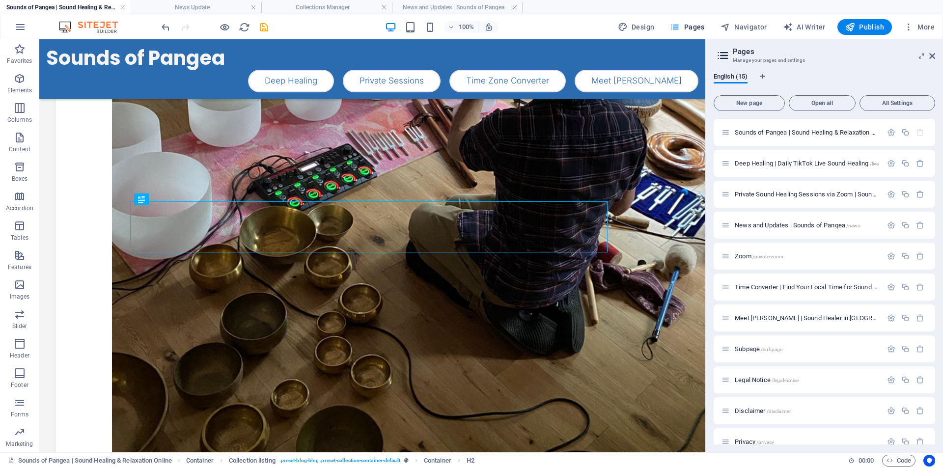
scroll to position [275, 0]
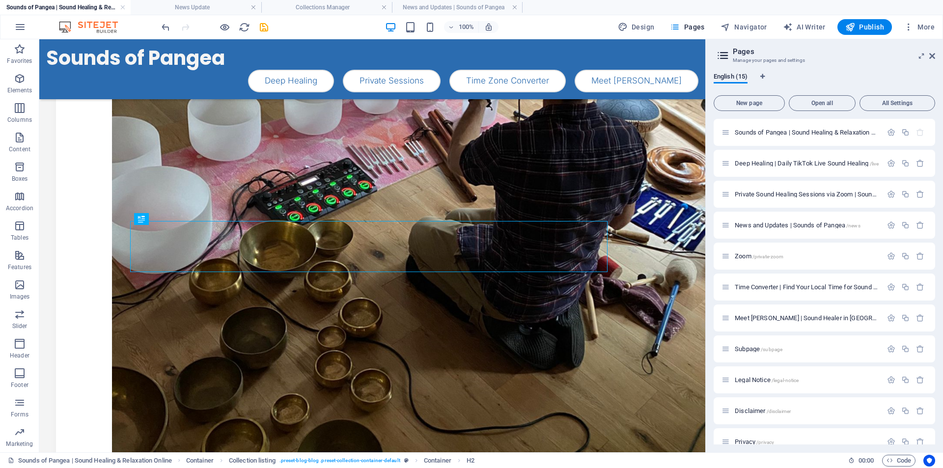
drag, startPoint x: 700, startPoint y: 231, endPoint x: 767, endPoint y: 256, distance: 70.9
click at [88, 216] on icon at bounding box center [89, 214] width 5 height 10
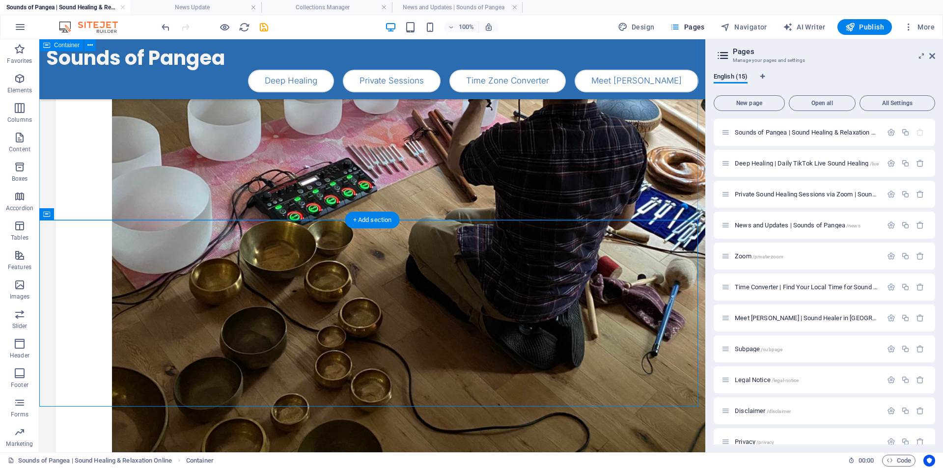
click at [90, 216] on icon at bounding box center [89, 214] width 5 height 10
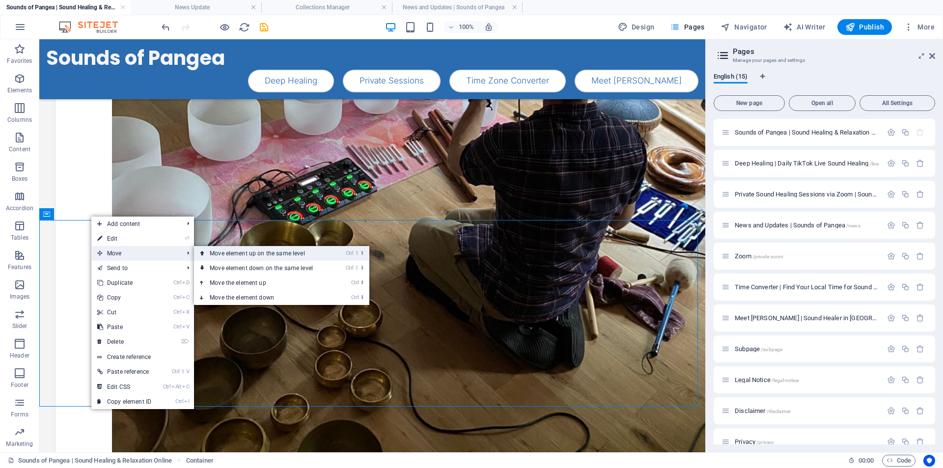
click at [232, 253] on link "Ctrl ⇧ ⬆ Move element up on the same level" at bounding box center [263, 253] width 138 height 15
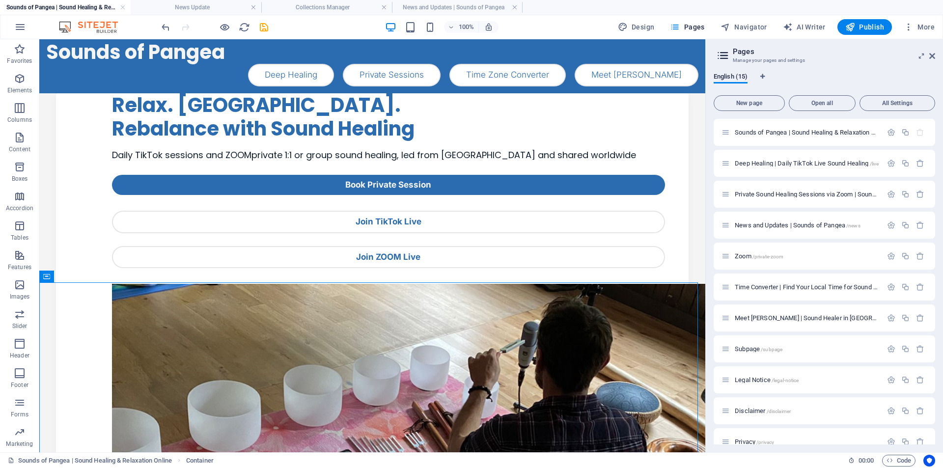
scroll to position [0, 0]
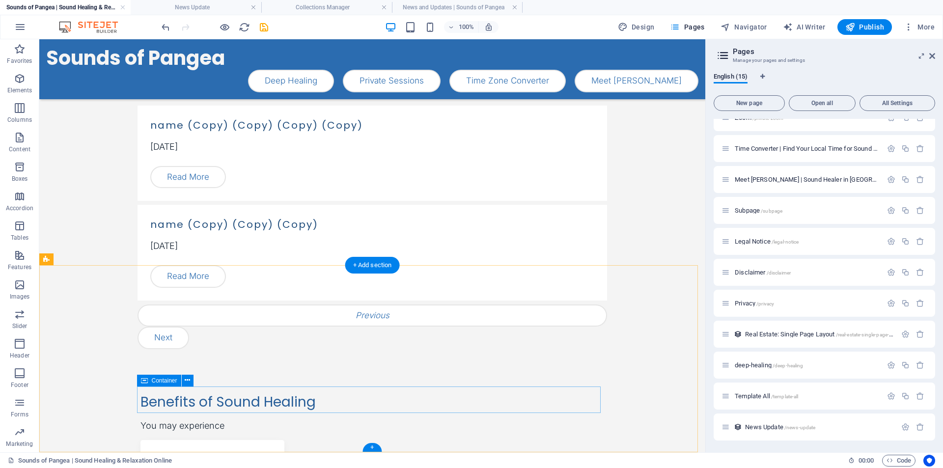
scroll to position [732, 0]
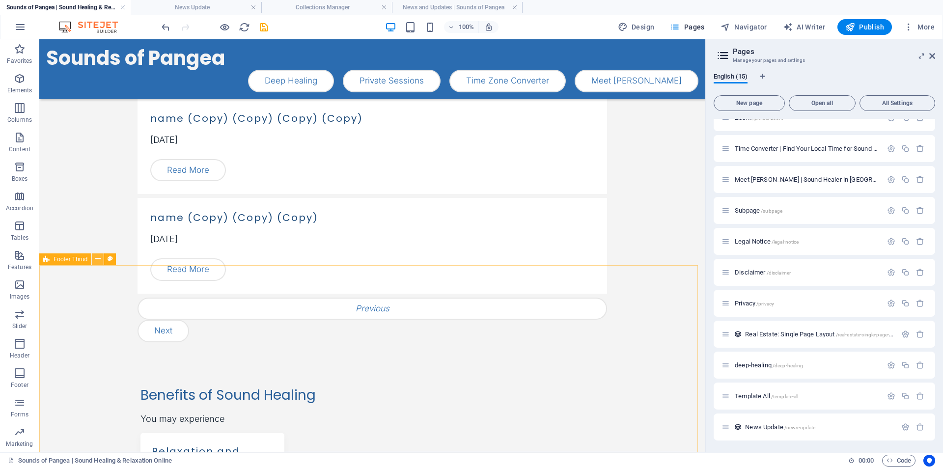
click at [98, 261] on icon at bounding box center [97, 259] width 5 height 10
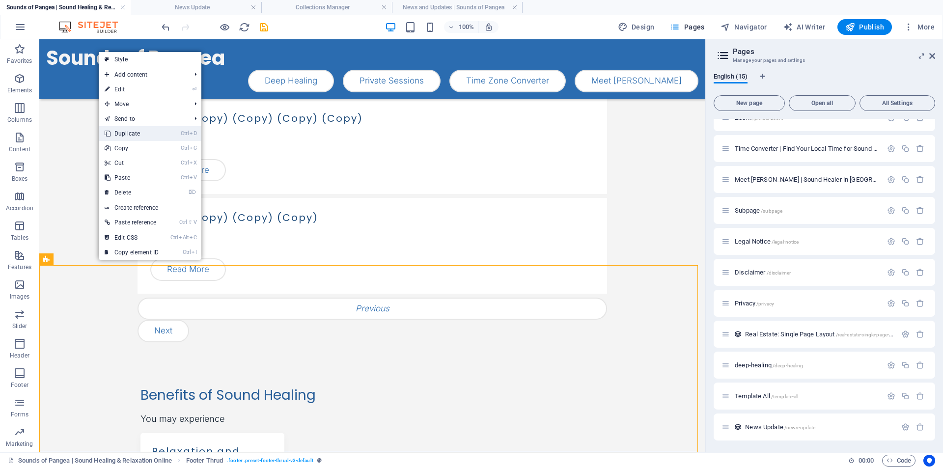
click at [134, 135] on link "Ctrl D Duplicate" at bounding box center [132, 133] width 66 height 15
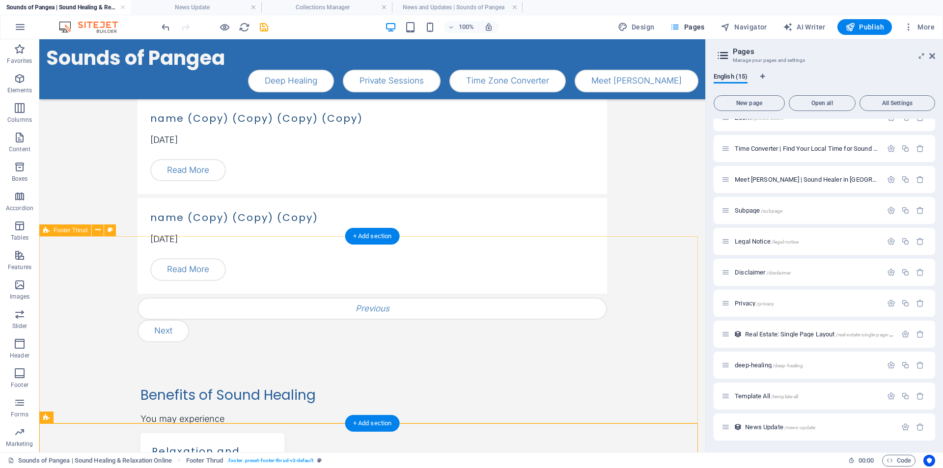
scroll to position [919, 0]
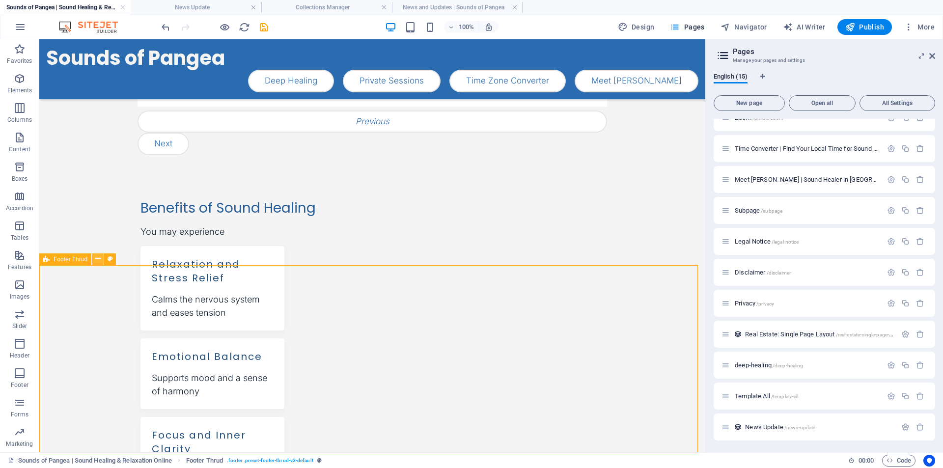
click at [97, 260] on icon at bounding box center [97, 259] width 5 height 10
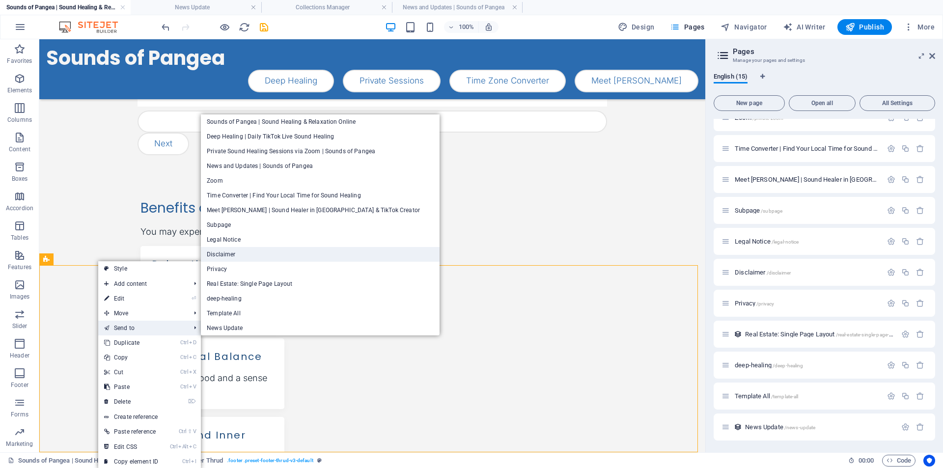
click at [270, 255] on link "Disclaimer" at bounding box center [320, 254] width 239 height 15
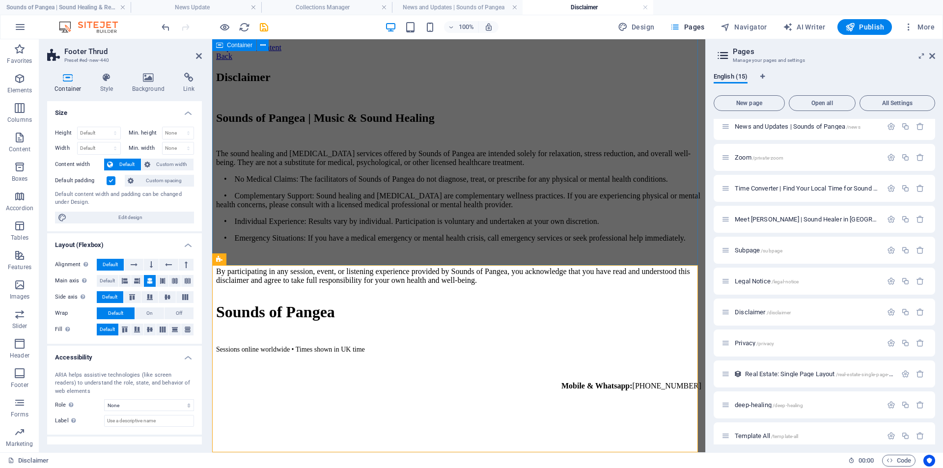
scroll to position [162, 0]
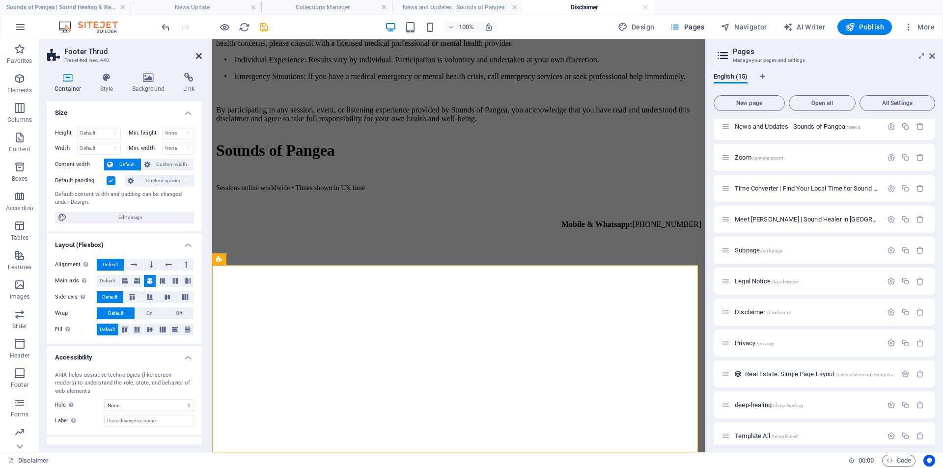
click at [197, 54] on icon at bounding box center [199, 56] width 6 height 8
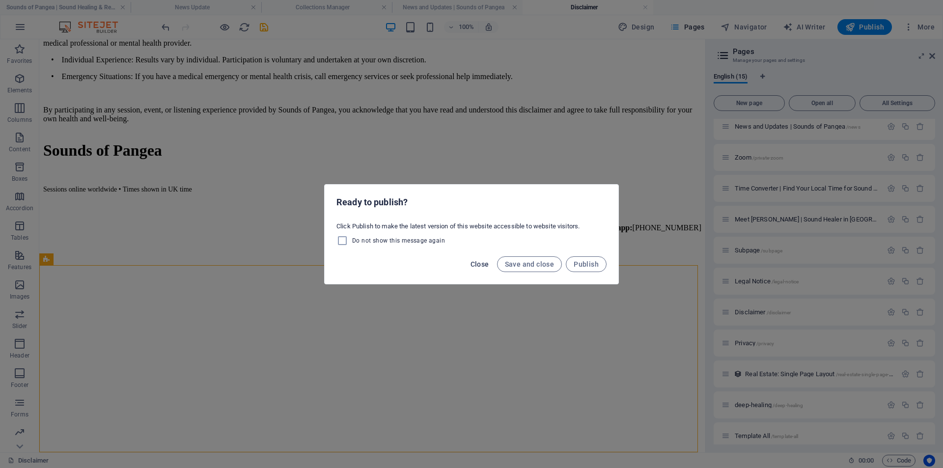
click at [481, 264] on span "Close" at bounding box center [479, 264] width 19 height 8
